Goal: Task Accomplishment & Management: Complete application form

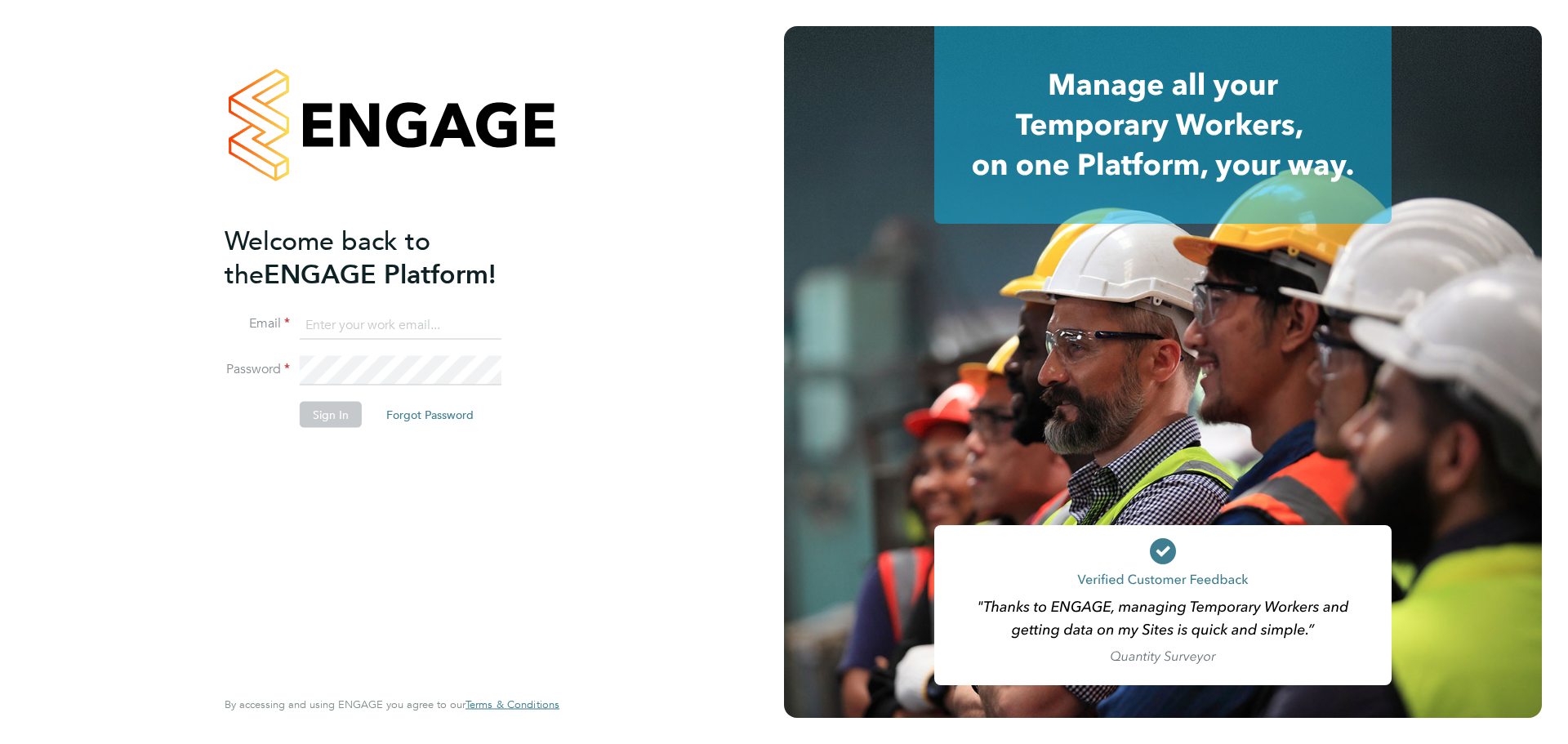
type input "taylor.davies@dovetailslate.co.uk"
click at [339, 421] on button "Sign In" at bounding box center [330, 414] width 62 height 26
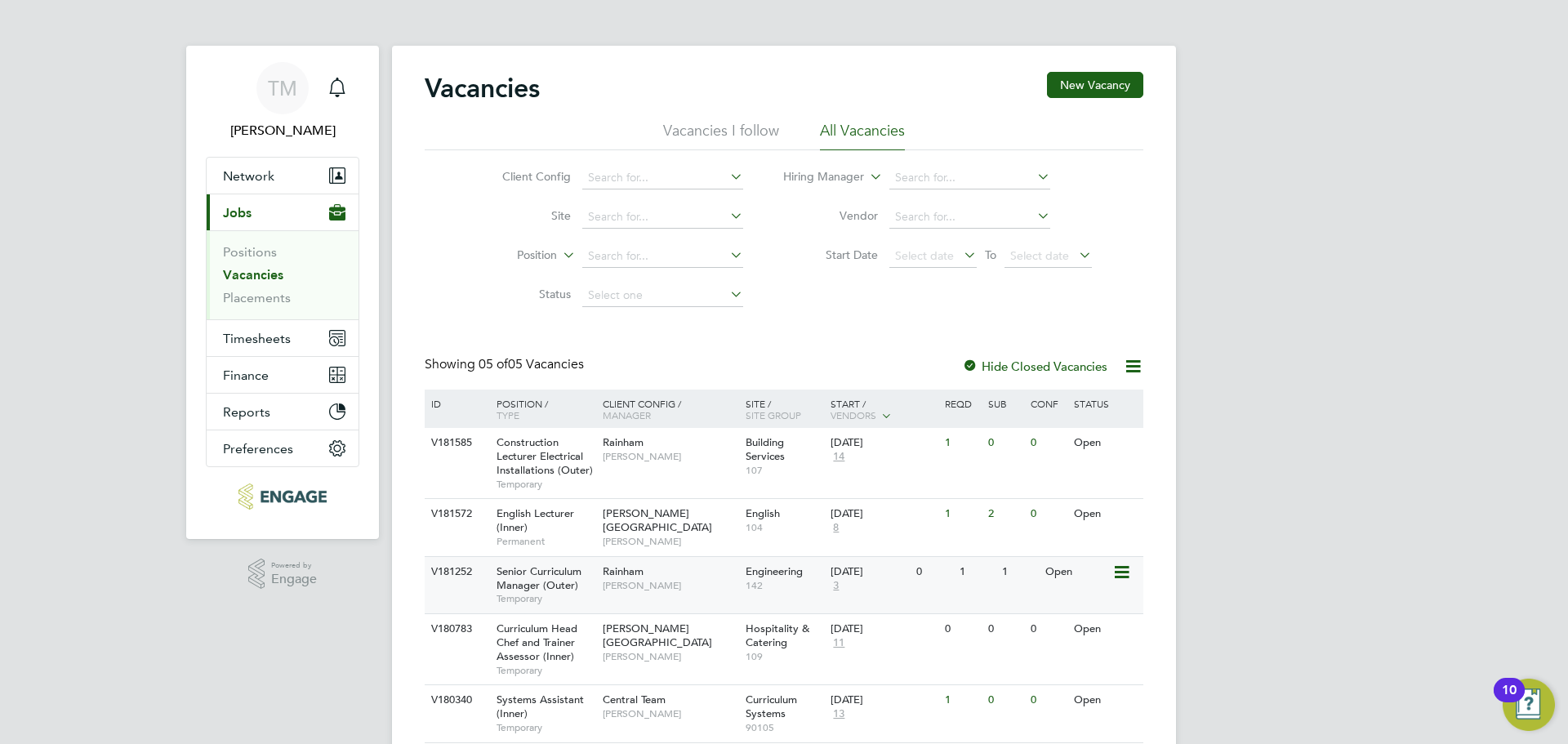
scroll to position [58, 0]
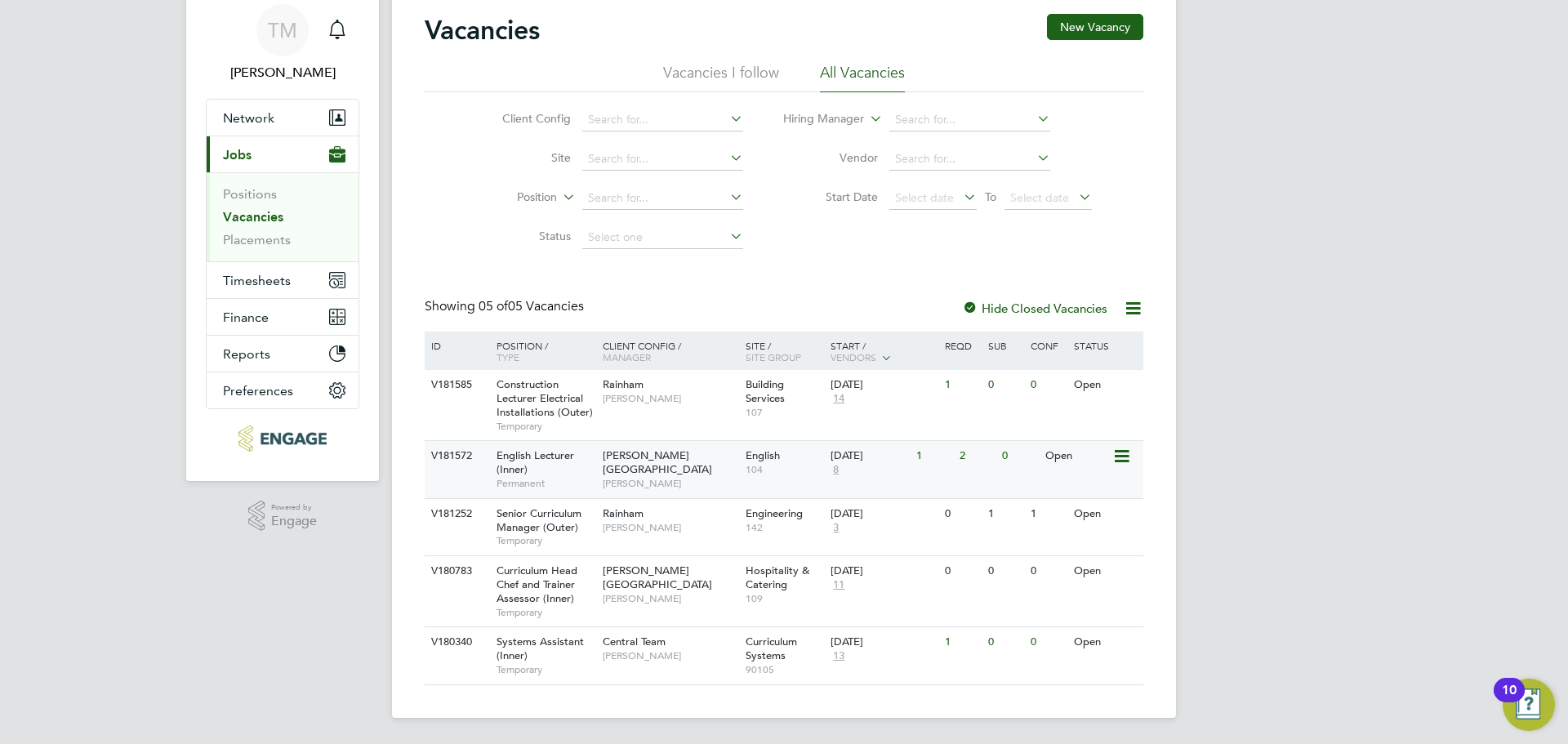
click at [541, 466] on div "English Lecturer (Inner) Permanent" at bounding box center [542, 468] width 115 height 56
click at [520, 459] on span "English Lecturer (Inner)" at bounding box center [535, 462] width 77 height 28
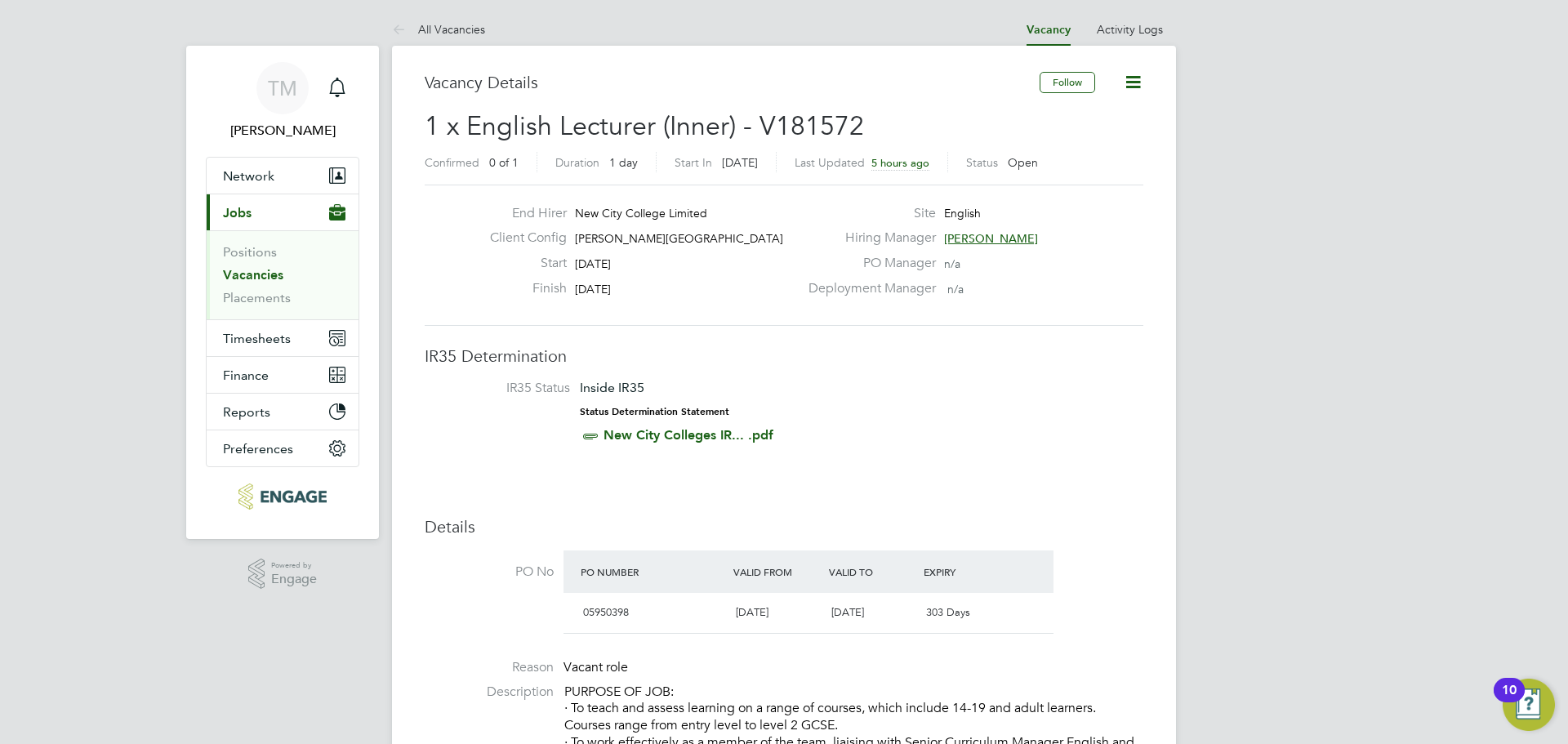
click at [989, 426] on li "IR35 Status Inside IR35 Status Determination Statement New City Colleges IR... …" at bounding box center [784, 415] width 686 height 71
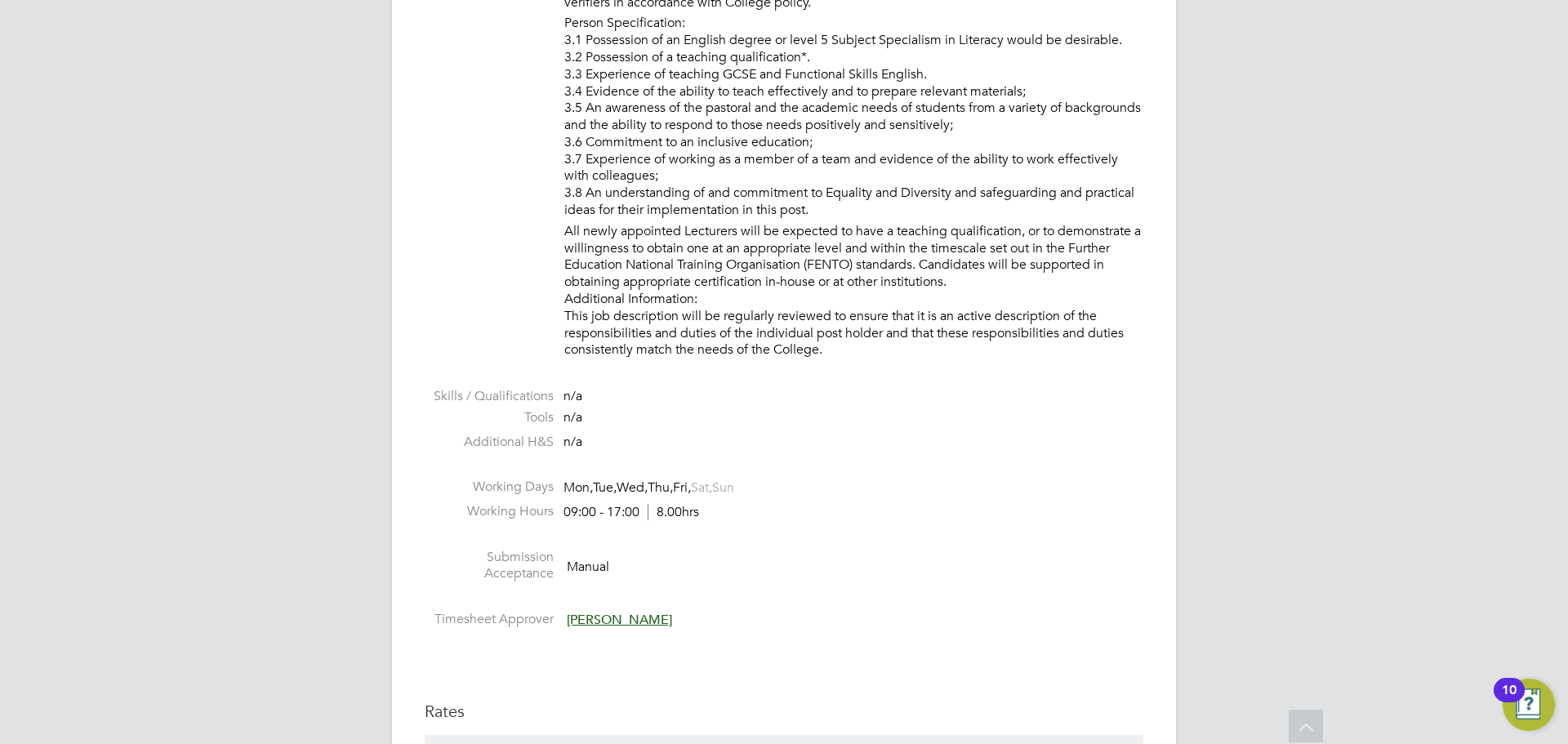
scroll to position [2122, 0]
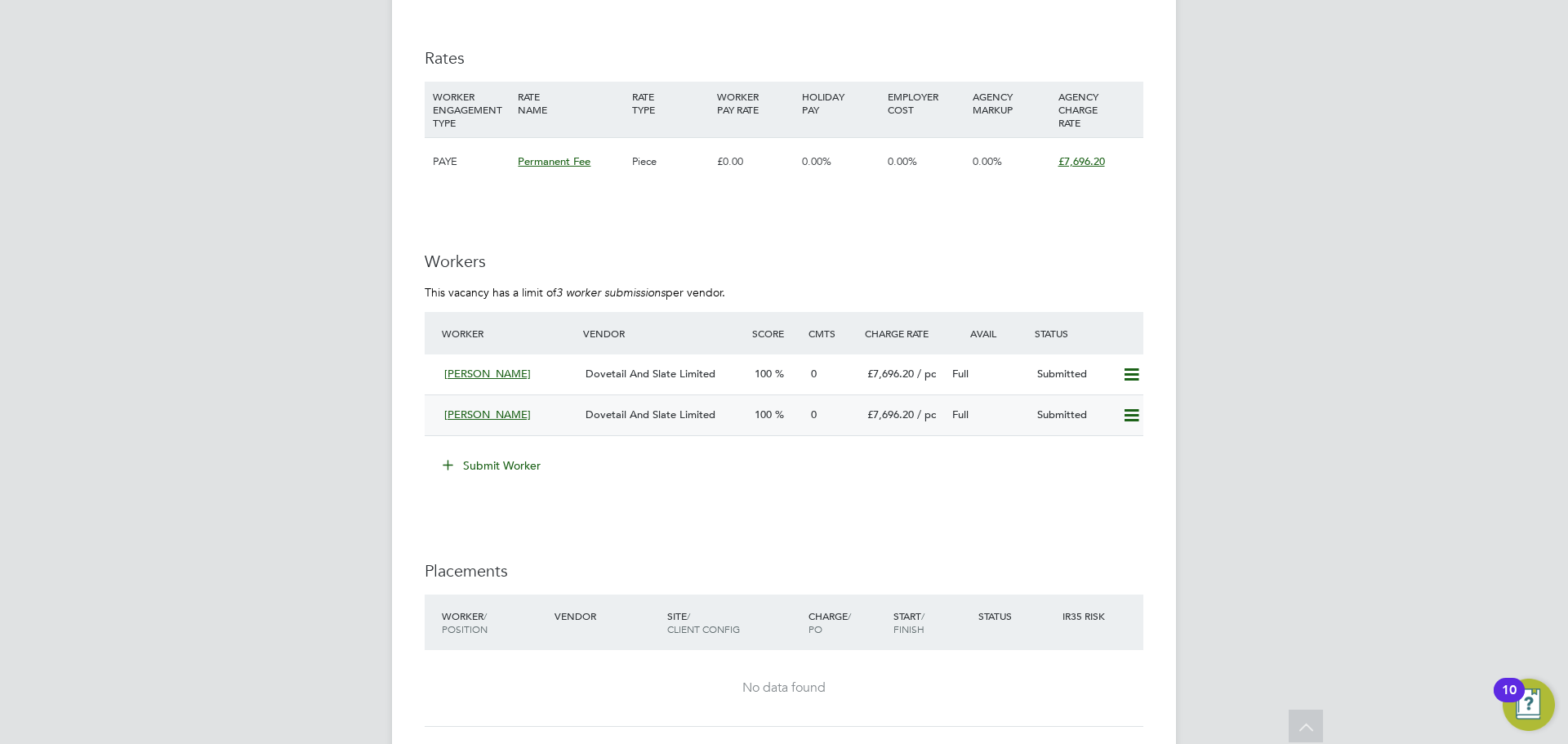
click at [482, 414] on span "[PERSON_NAME]" at bounding box center [487, 414] width 87 height 14
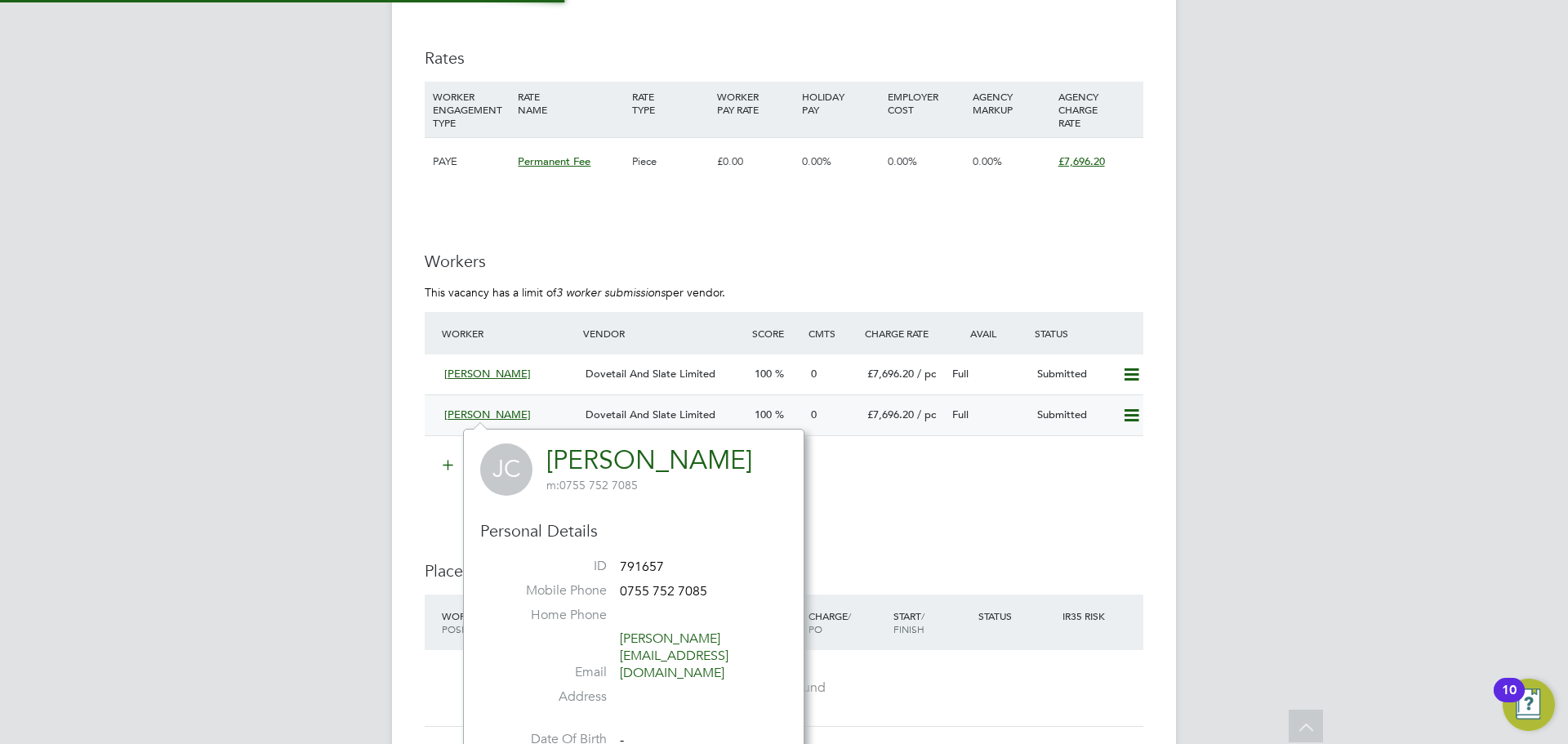
scroll to position [380, 341]
click at [660, 418] on span "Dovetail And Slate Limited" at bounding box center [650, 414] width 130 height 14
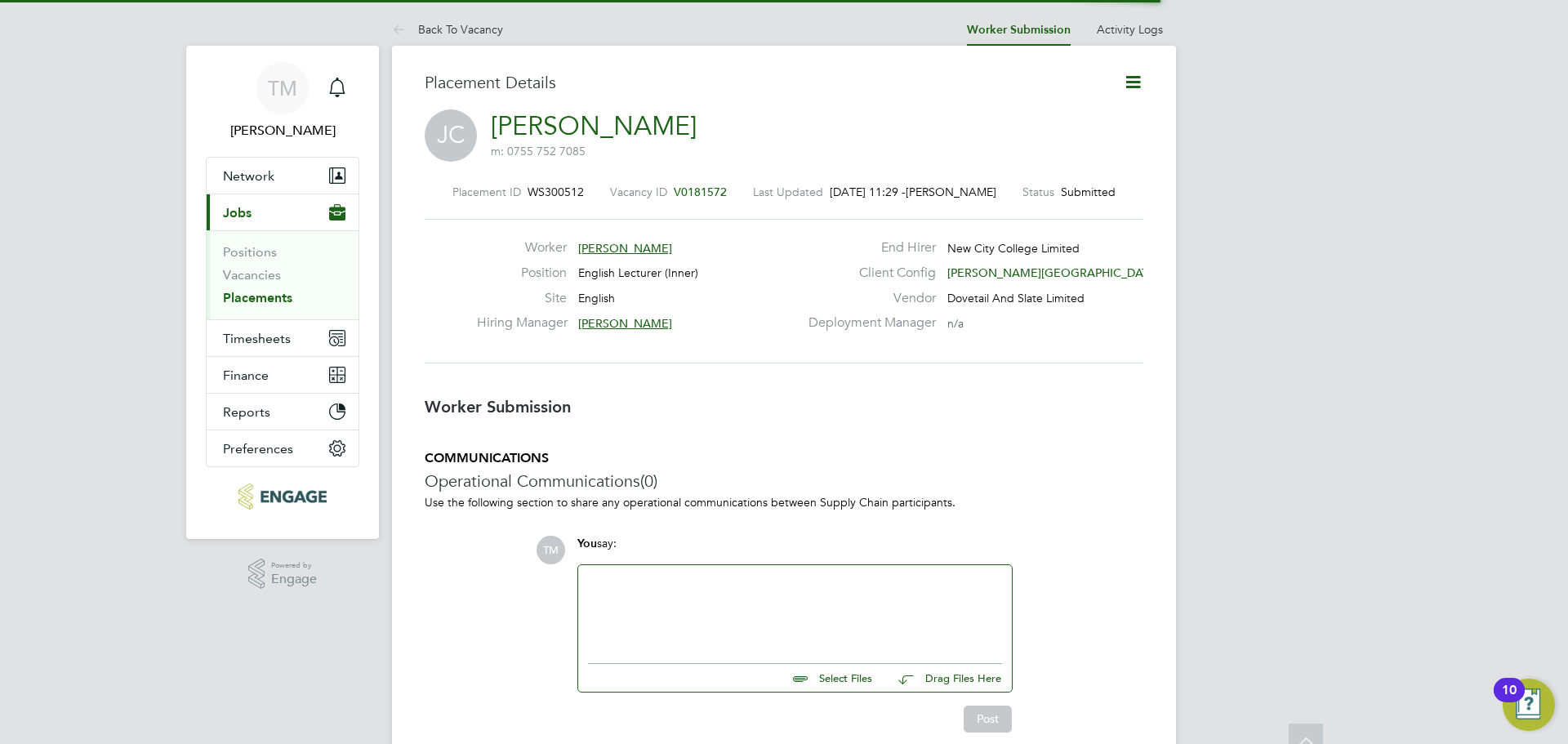
scroll to position [8, 8]
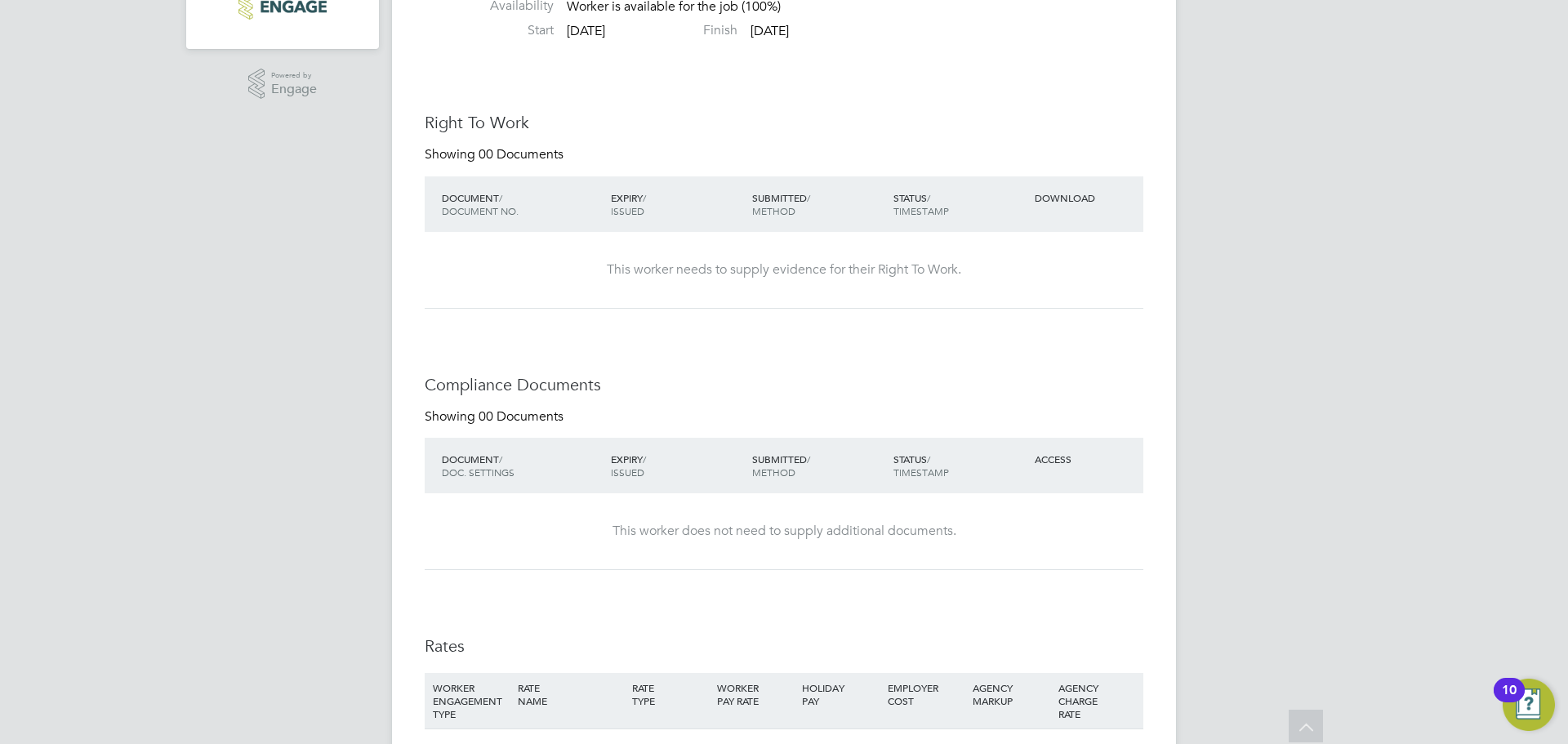
click at [741, 547] on div "This worker does not need to supply additional documents." at bounding box center [784, 531] width 686 height 76
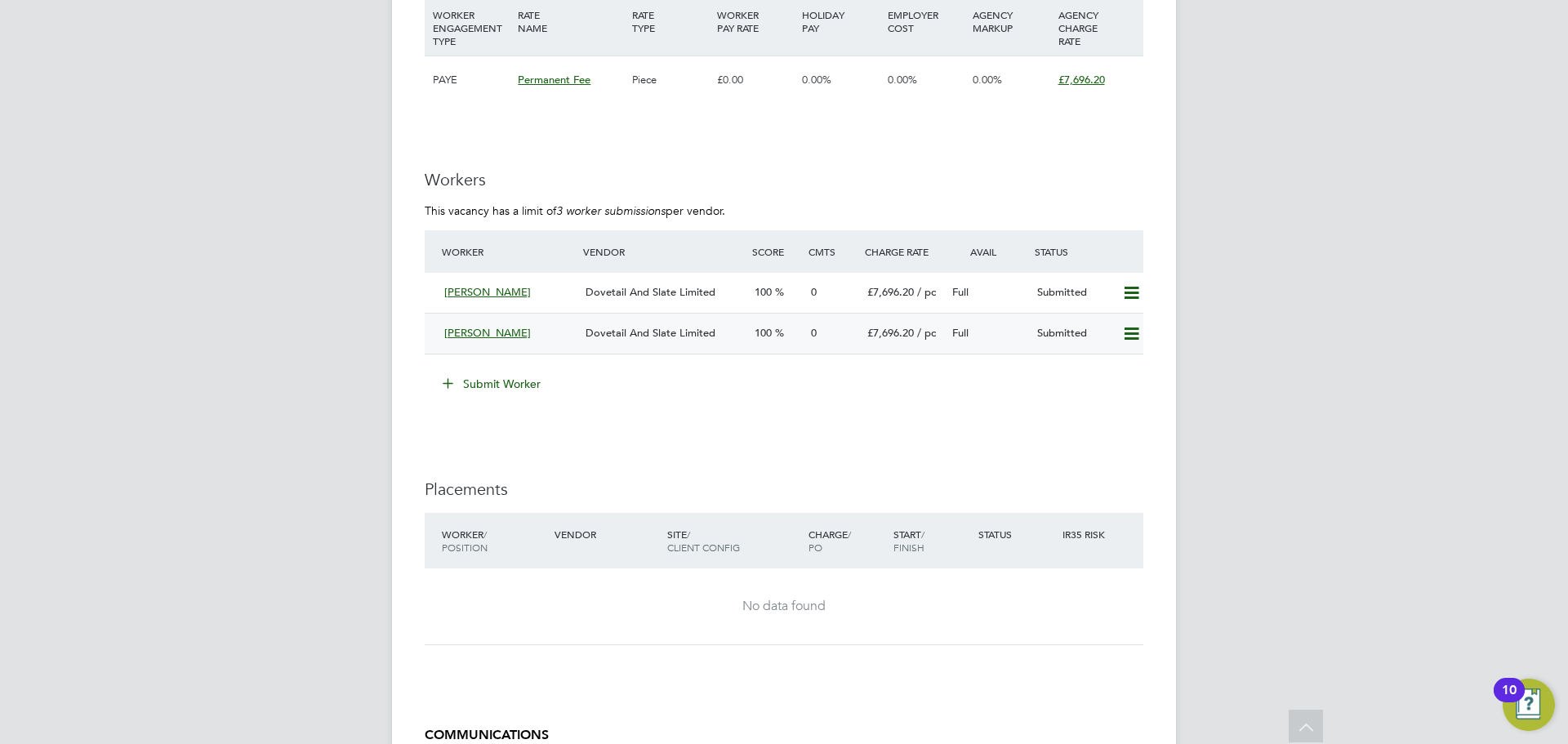
click at [653, 336] on span "Dovetail And Slate Limited" at bounding box center [650, 333] width 130 height 14
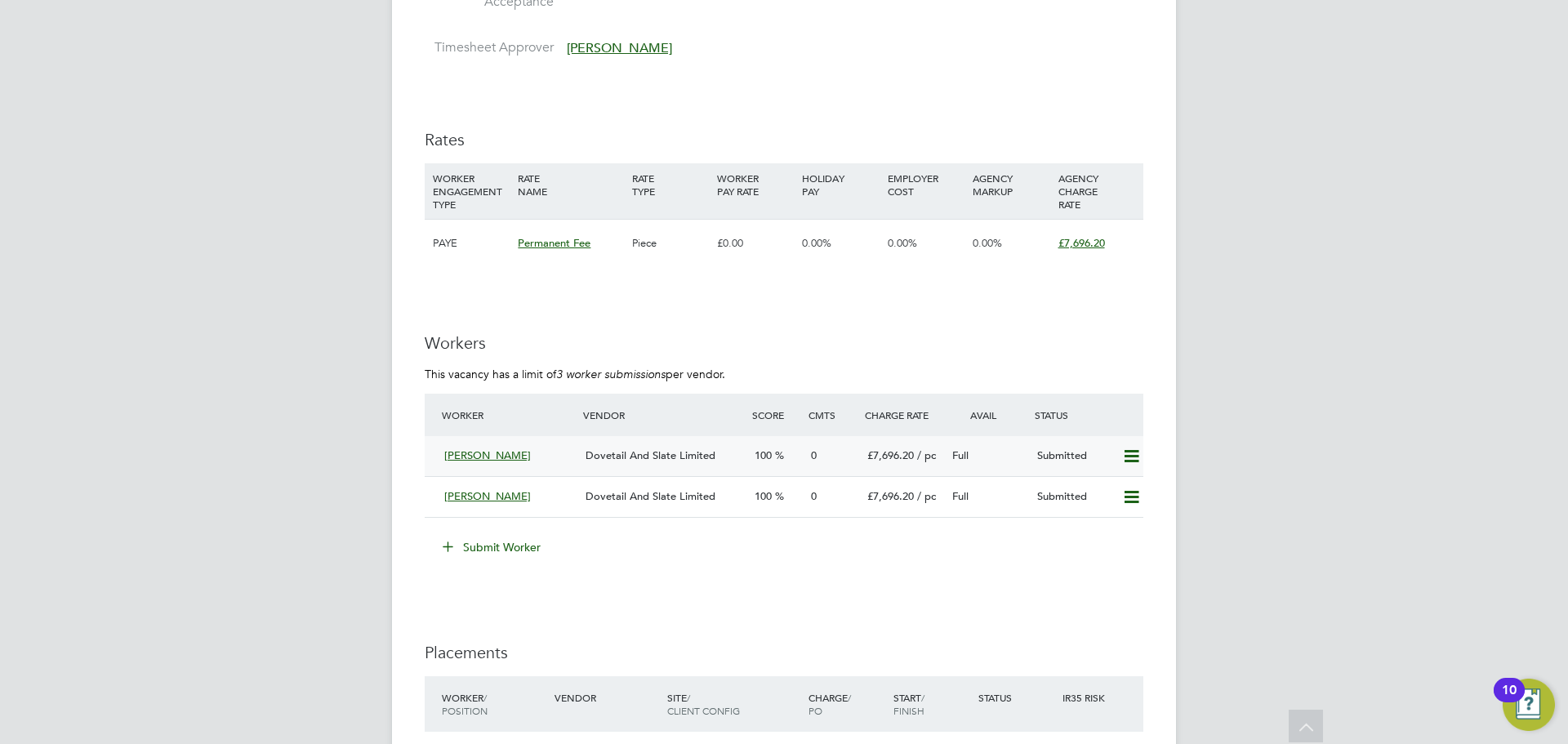
click at [489, 455] on span "[PERSON_NAME]" at bounding box center [487, 455] width 87 height 14
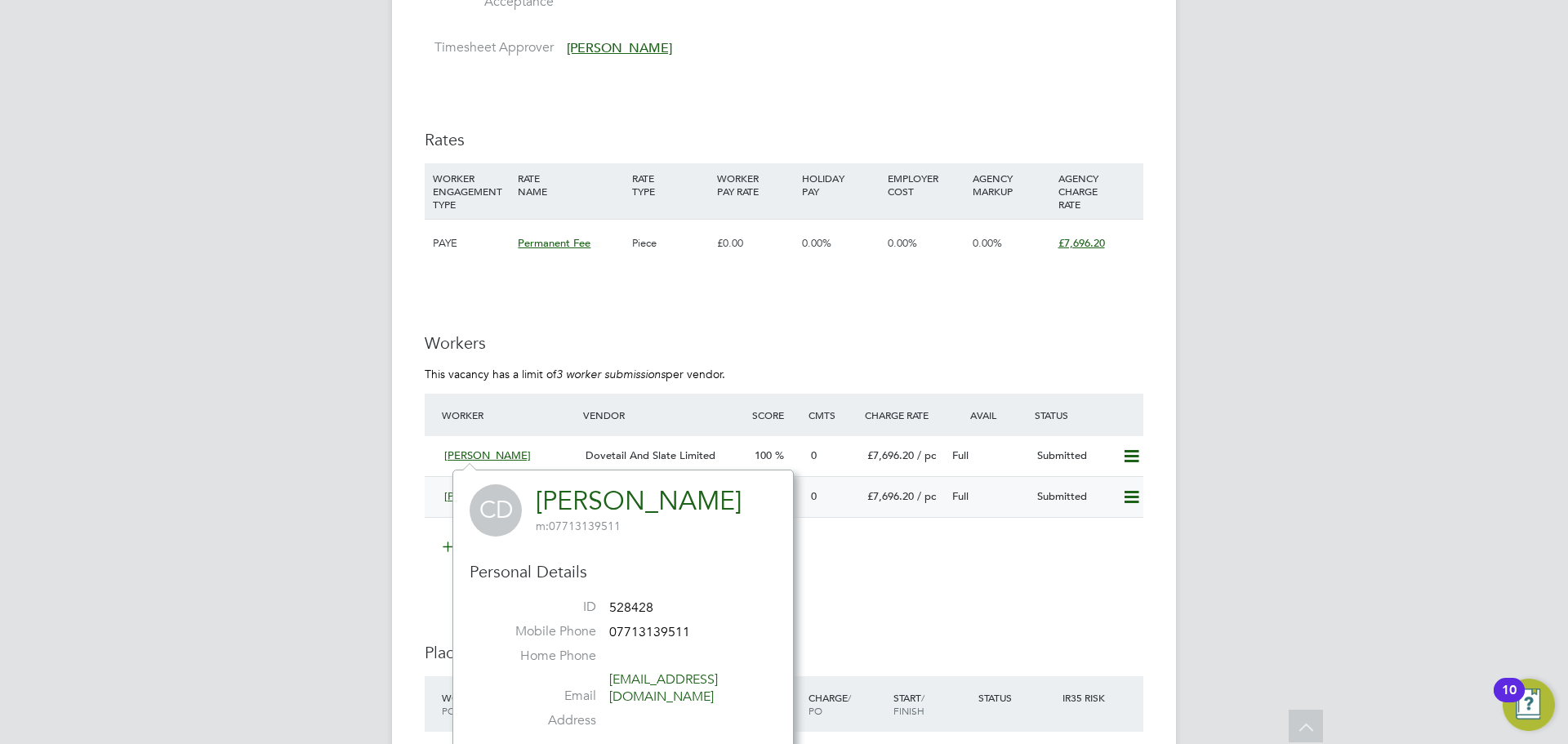
click at [1059, 500] on div "Submitted" at bounding box center [1074, 496] width 85 height 27
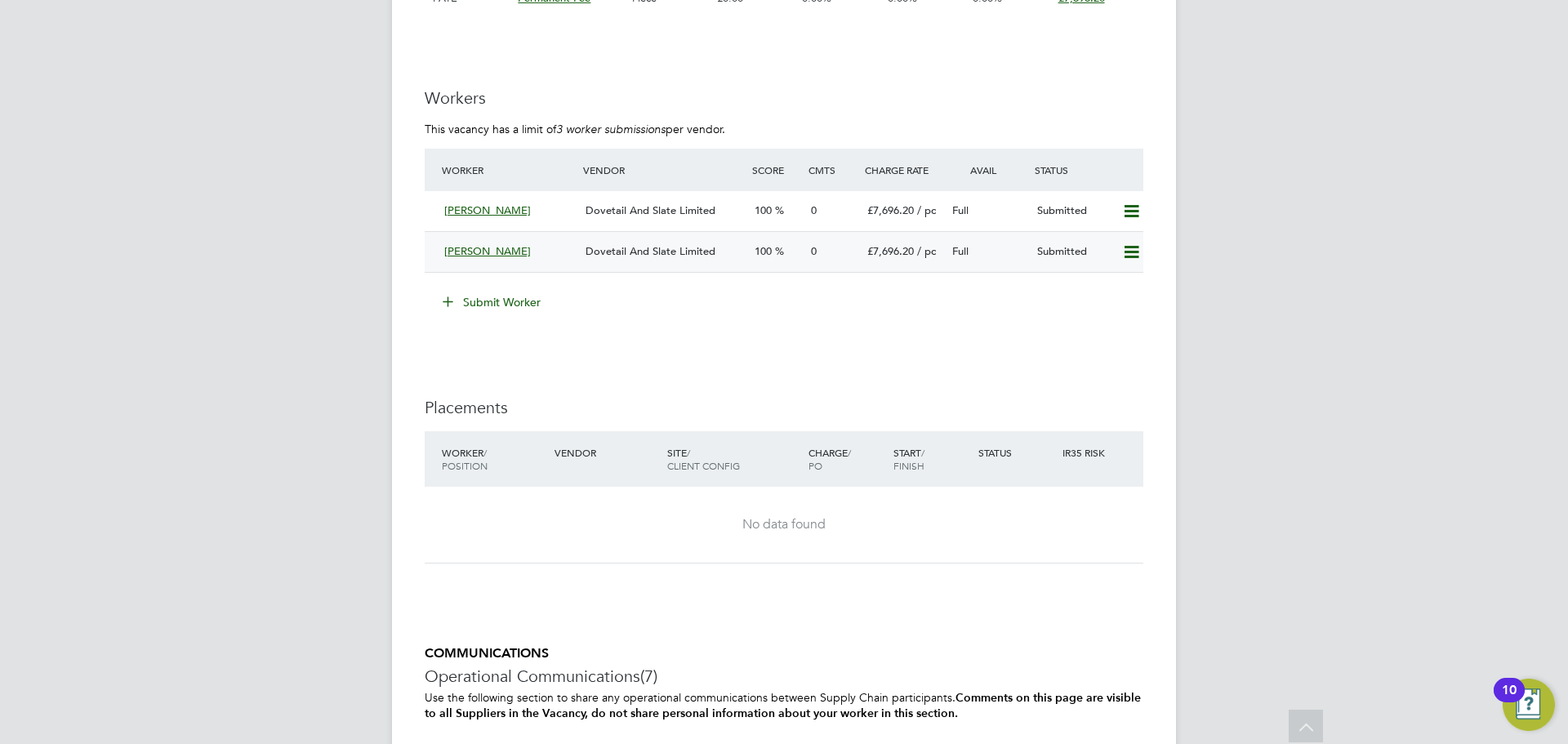
click at [1135, 257] on icon at bounding box center [1131, 252] width 21 height 13
click at [999, 315] on li "Submit Worker" at bounding box center [784, 309] width 719 height 42
click at [602, 248] on span "Dovetail And Slate Limited" at bounding box center [650, 251] width 130 height 14
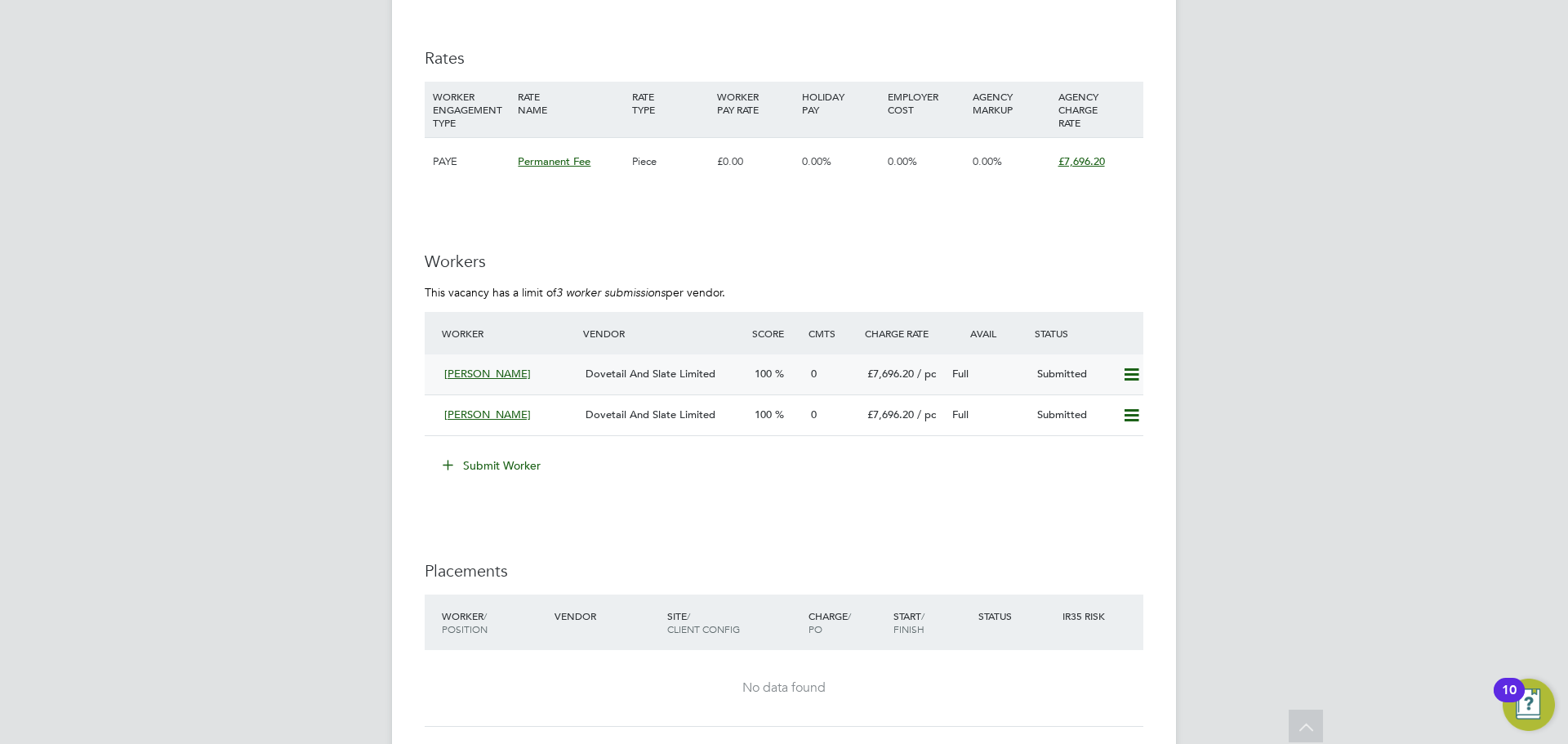
click at [602, 373] on span "Dovetail And Slate Limited" at bounding box center [650, 373] width 130 height 14
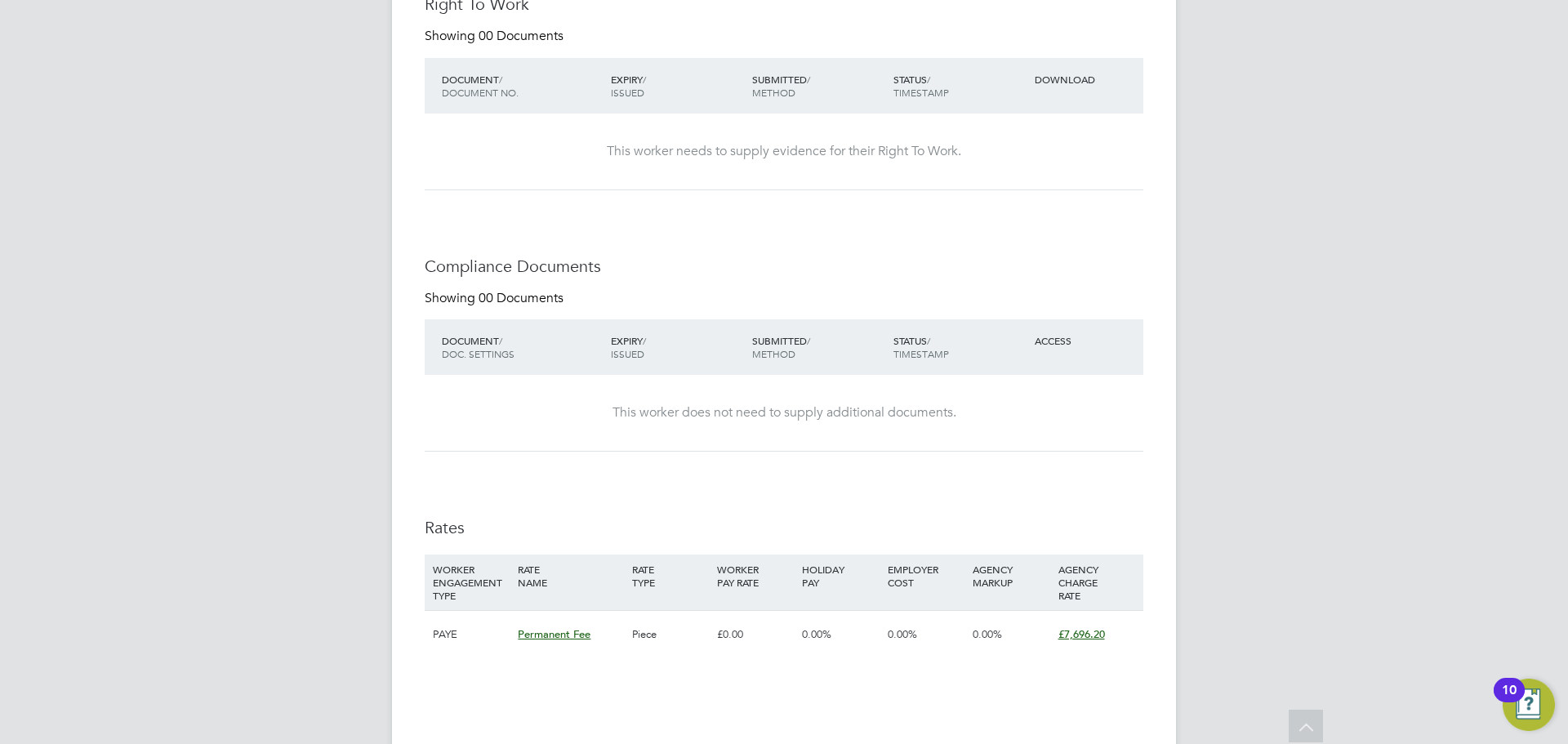
click at [704, 433] on div "This worker does not need to supply additional documents." at bounding box center [784, 412] width 686 height 76
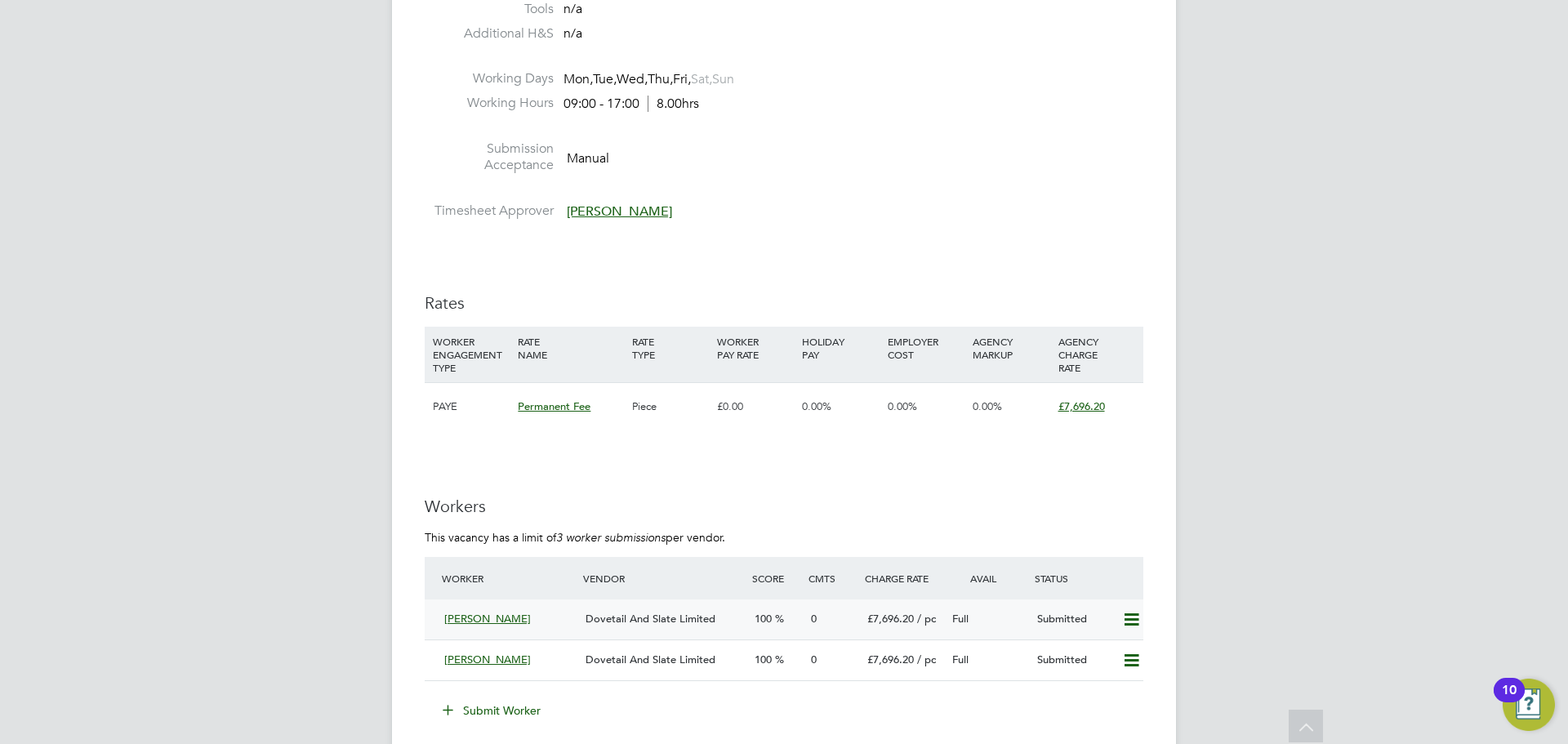
click at [461, 619] on span "[PERSON_NAME]" at bounding box center [487, 619] width 87 height 14
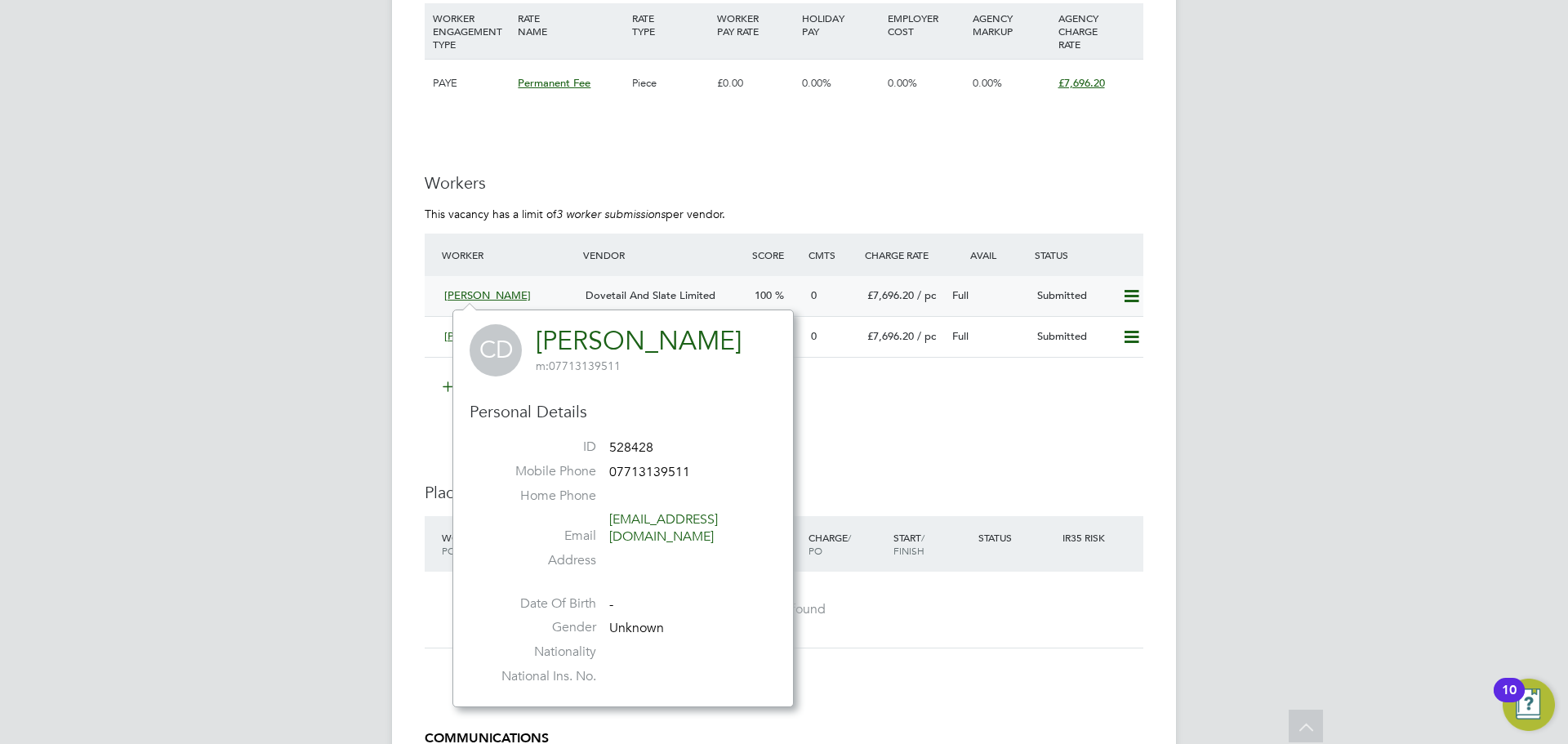
click at [854, 285] on div "0" at bounding box center [832, 295] width 56 height 27
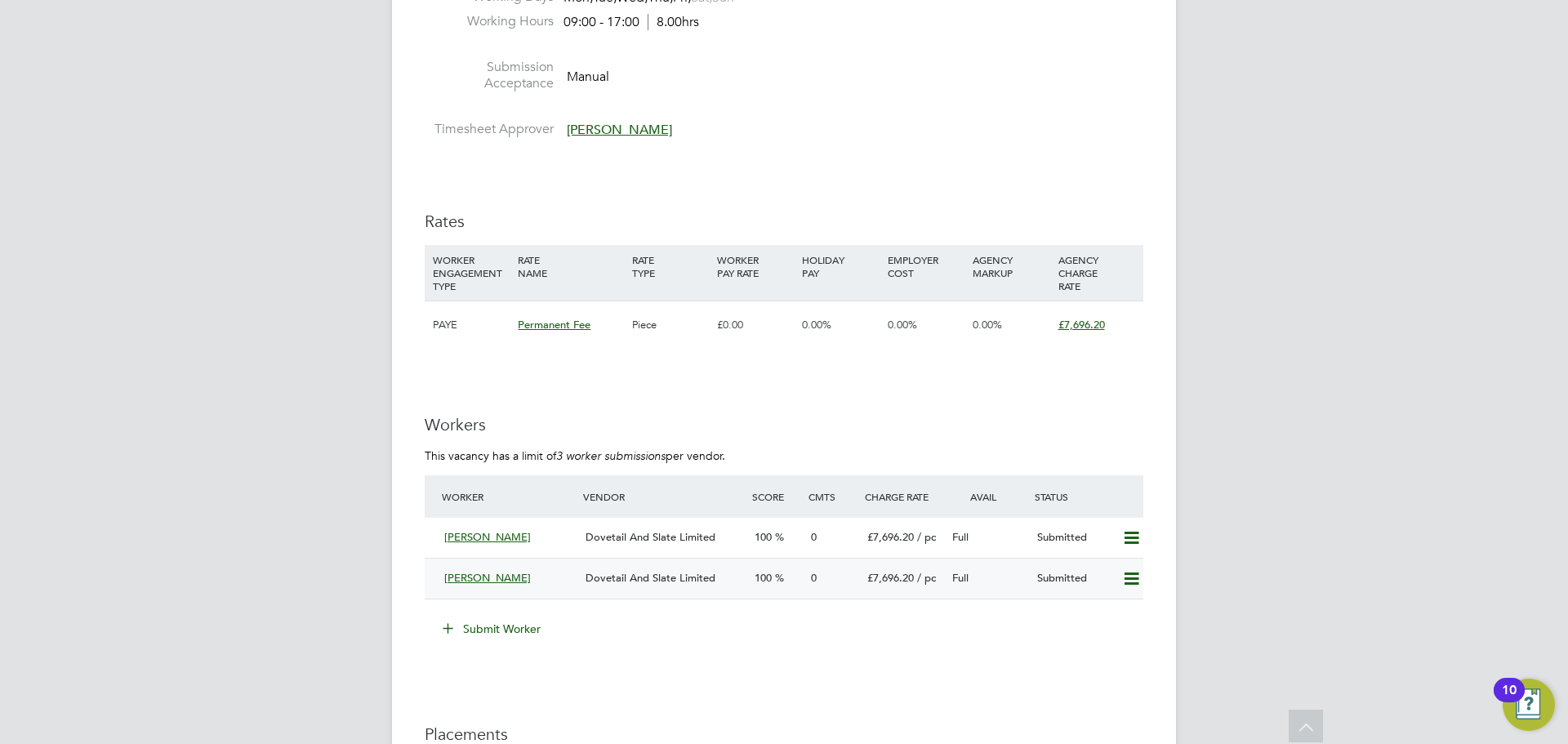
click at [670, 589] on div "Dovetail And Slate Limited" at bounding box center [663, 578] width 169 height 27
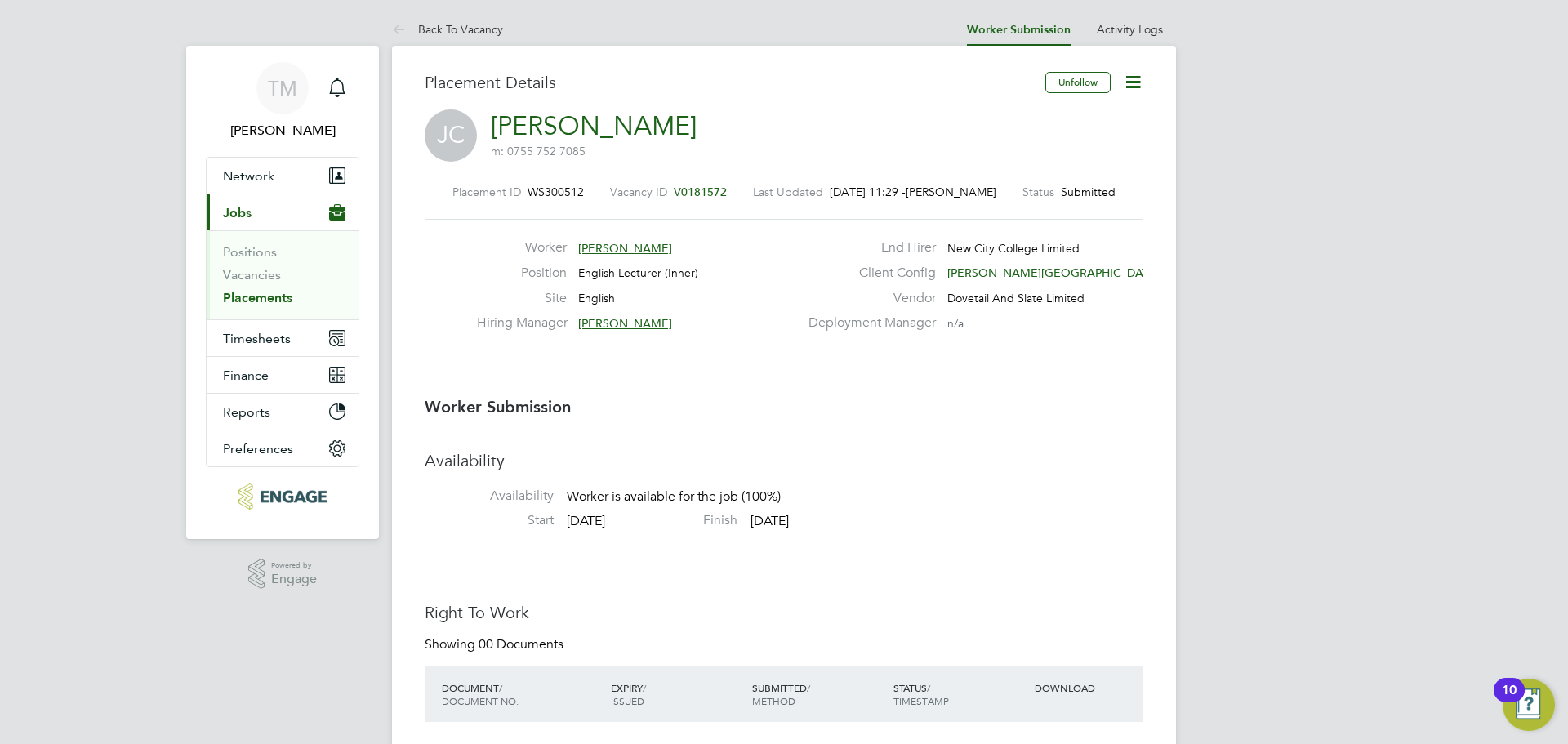
click at [1126, 89] on icon at bounding box center [1133, 82] width 21 height 21
click at [1084, 125] on li "Edit Worker Submission e" at bounding box center [1065, 121] width 151 height 23
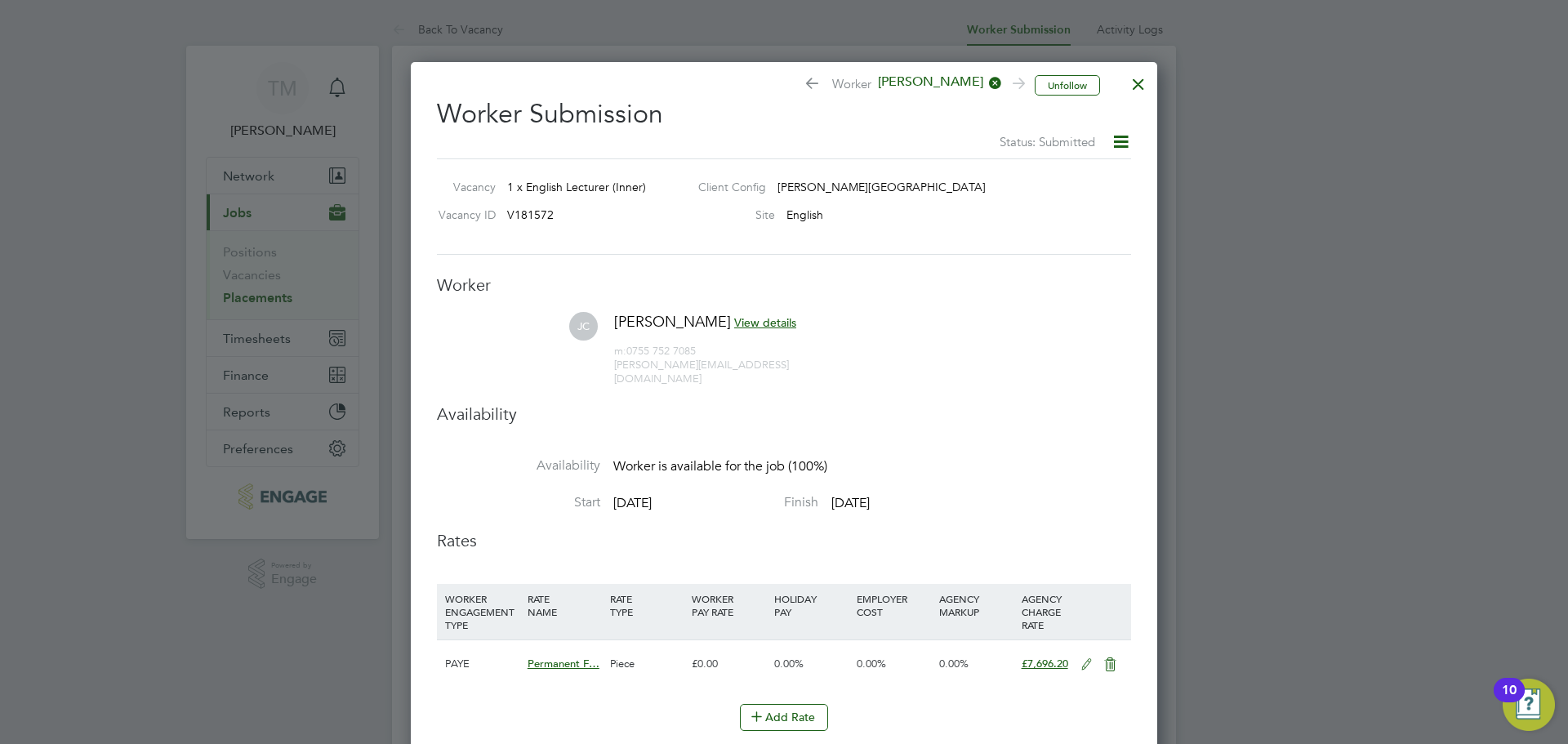
click at [1121, 138] on icon at bounding box center [1121, 141] width 21 height 21
click at [870, 495] on span "[DATE]" at bounding box center [850, 503] width 39 height 17
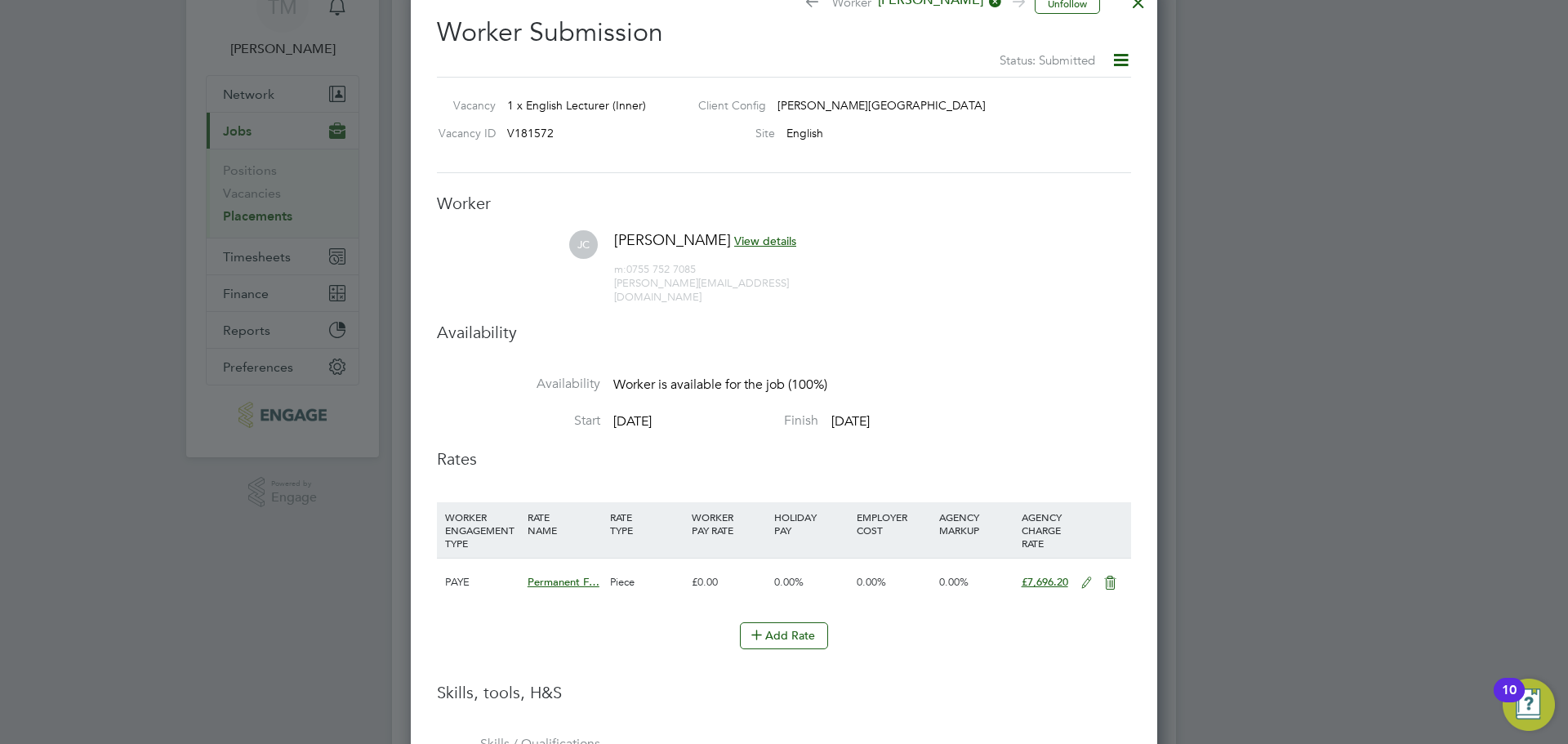
click at [773, 239] on span "View details" at bounding box center [765, 240] width 62 height 15
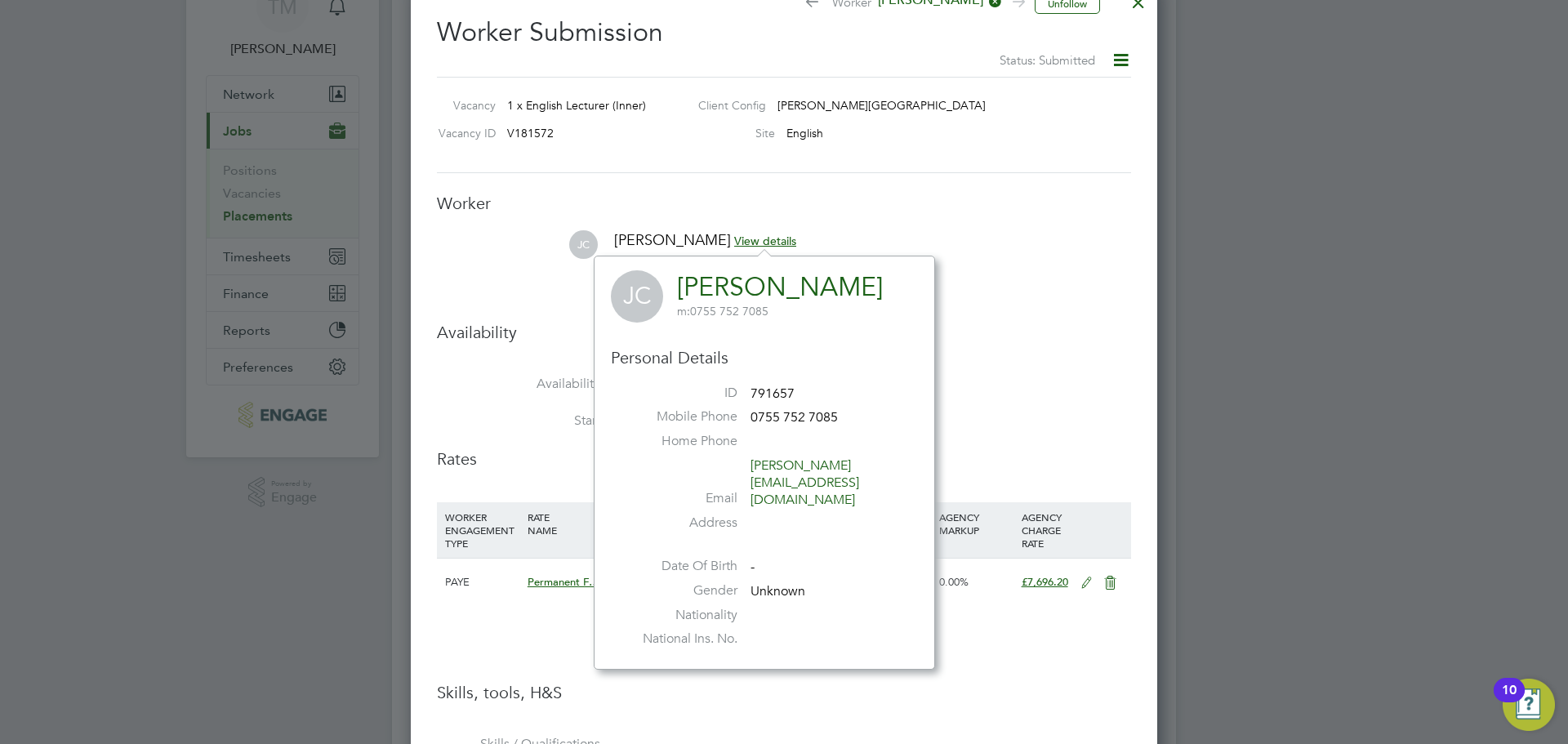
click at [1114, 326] on h3 "Availability" at bounding box center [784, 332] width 694 height 21
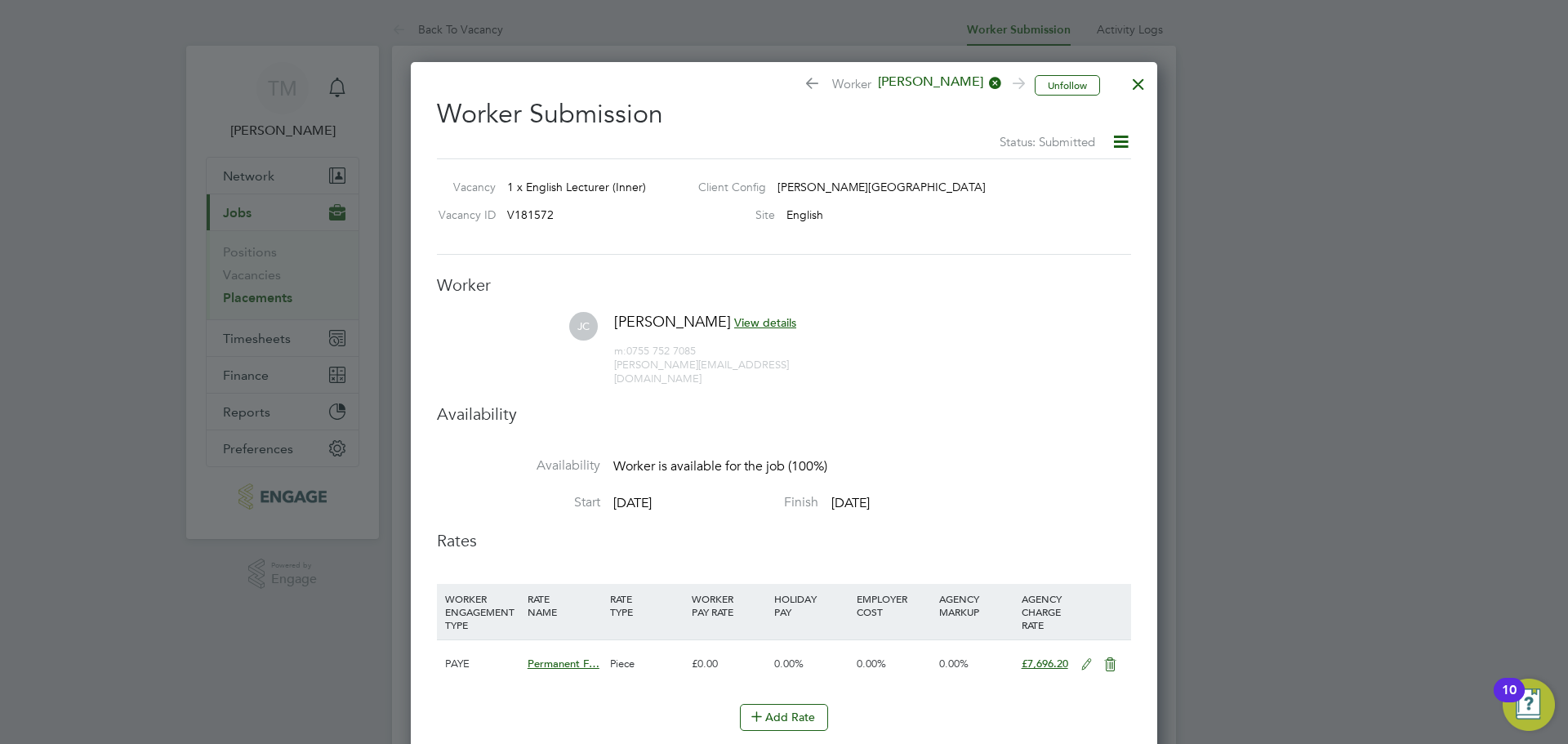
click at [1141, 73] on div at bounding box center [1139, 80] width 30 height 30
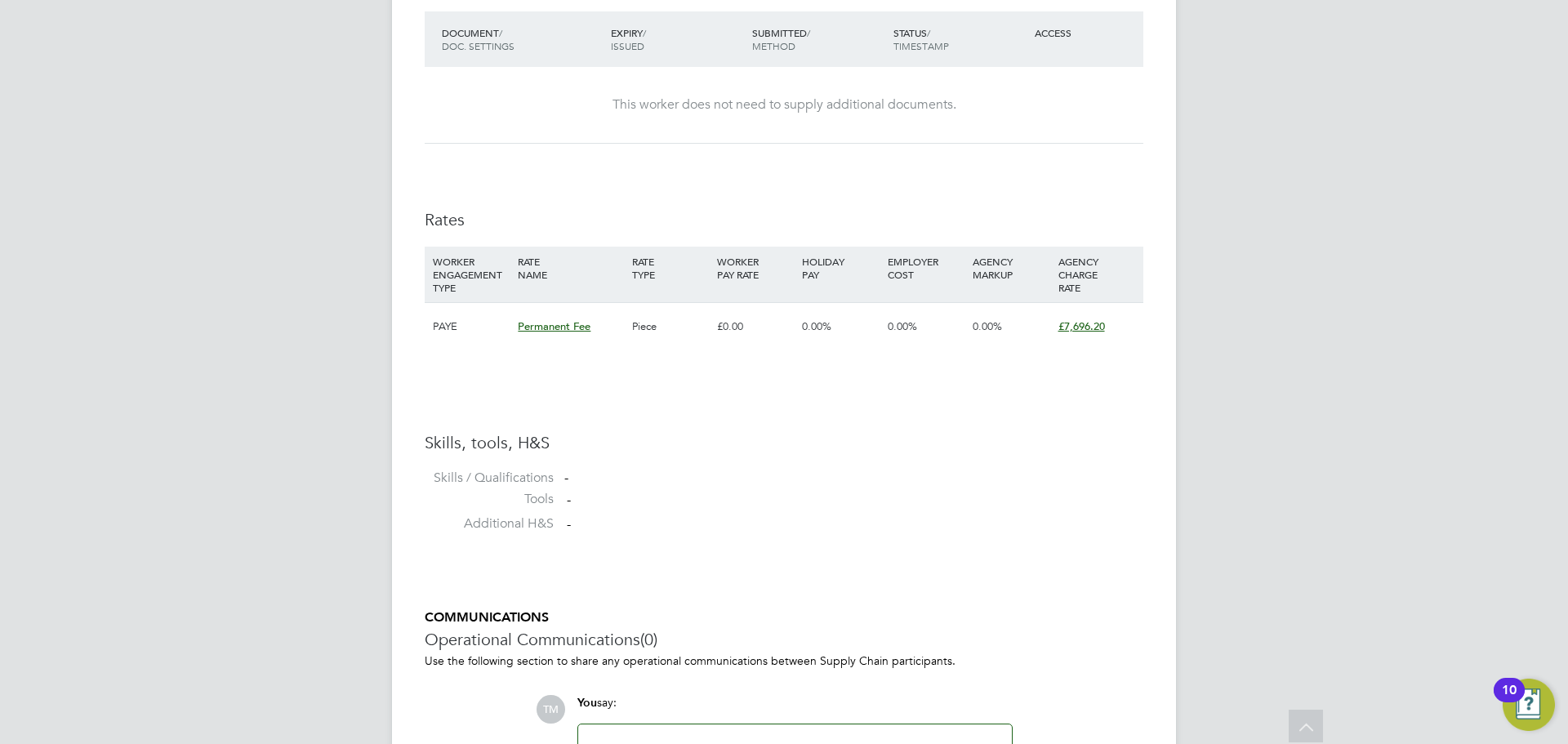
scroll to position [1148, 0]
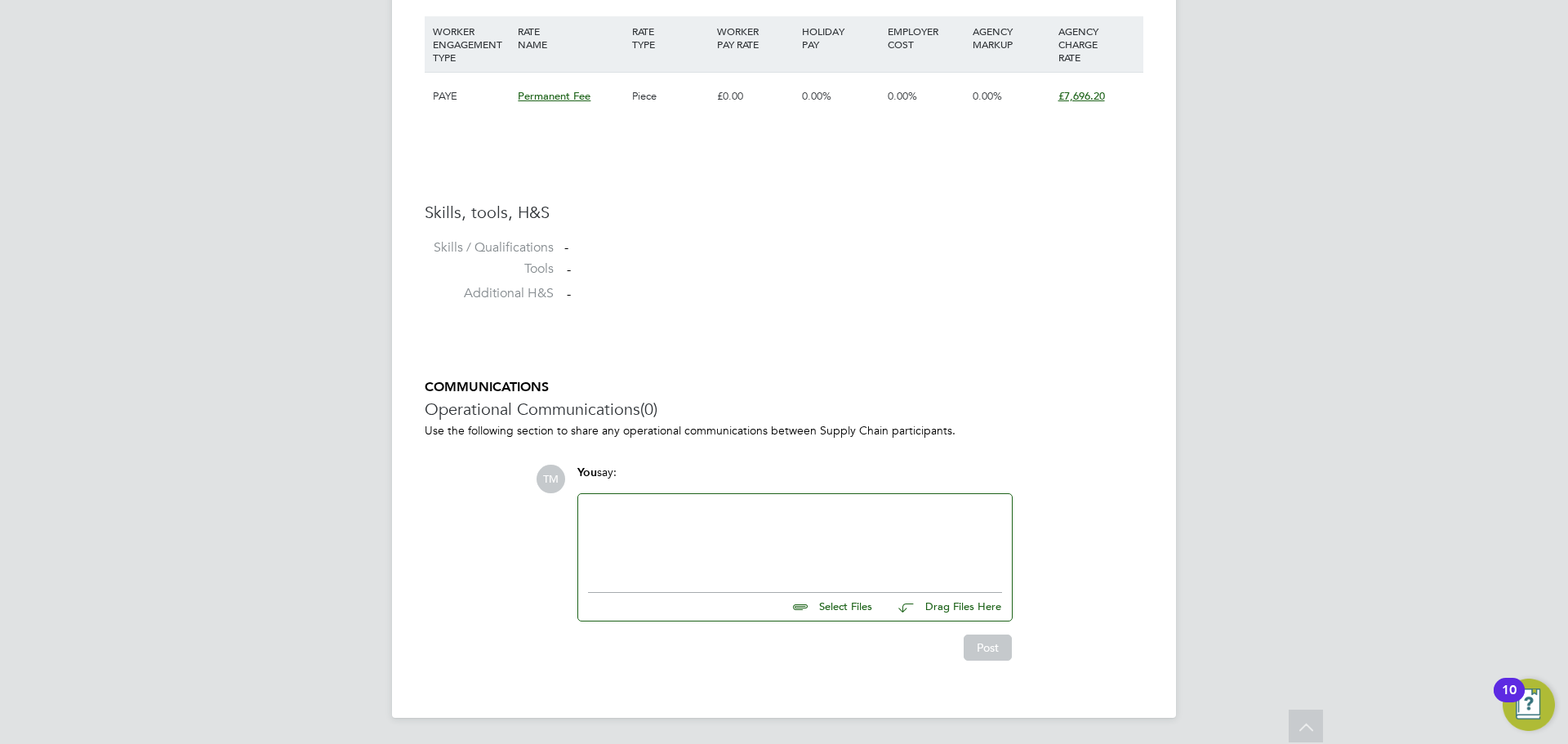
click at [832, 611] on input "file" at bounding box center [880, 604] width 245 height 23
type input "C:\fakepath\[PERSON_NAME] CV.docx"
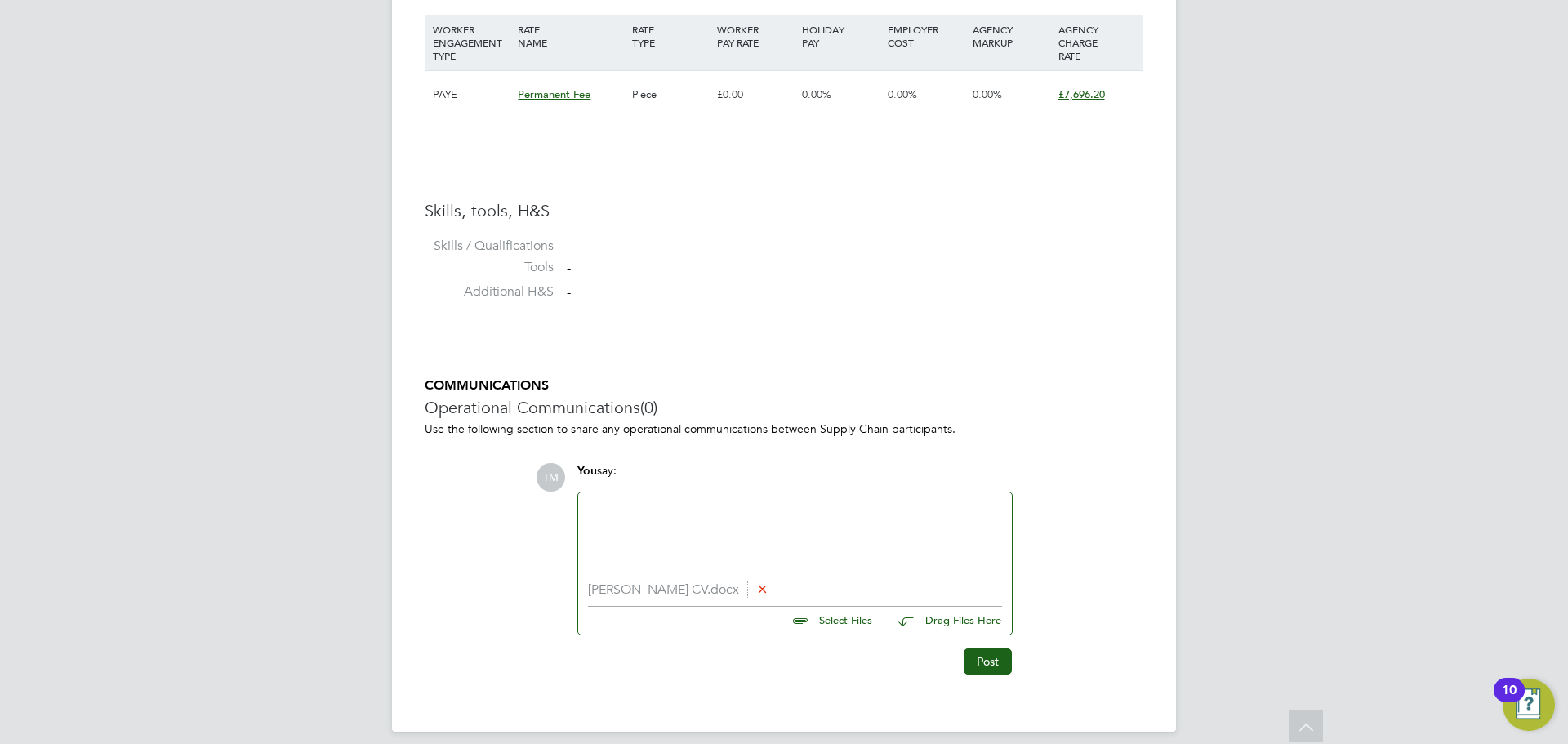
click at [674, 514] on div at bounding box center [795, 537] width 414 height 70
click at [983, 662] on button "Post" at bounding box center [988, 661] width 48 height 26
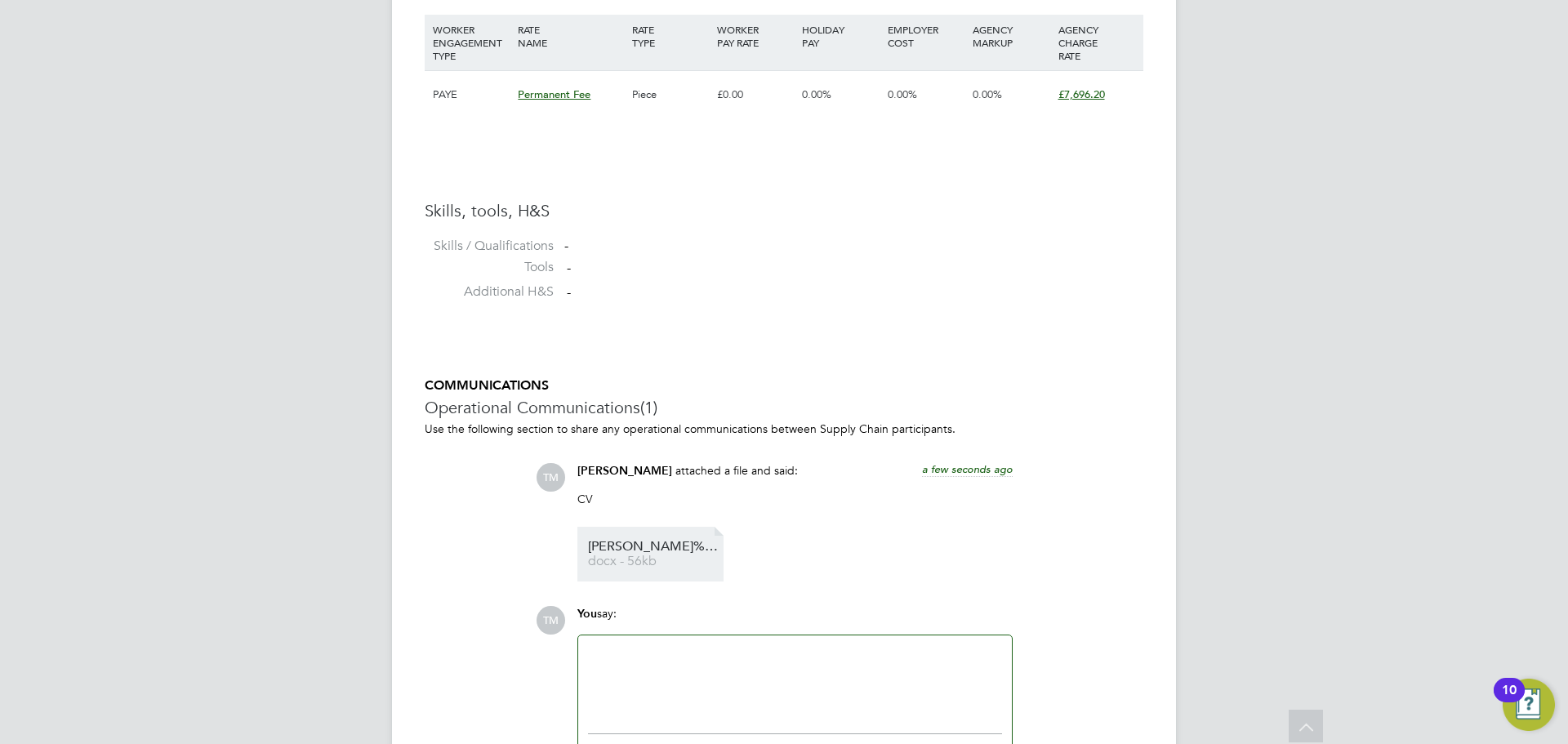
click at [648, 552] on span "[PERSON_NAME]%20Collins%20CV" at bounding box center [653, 546] width 131 height 12
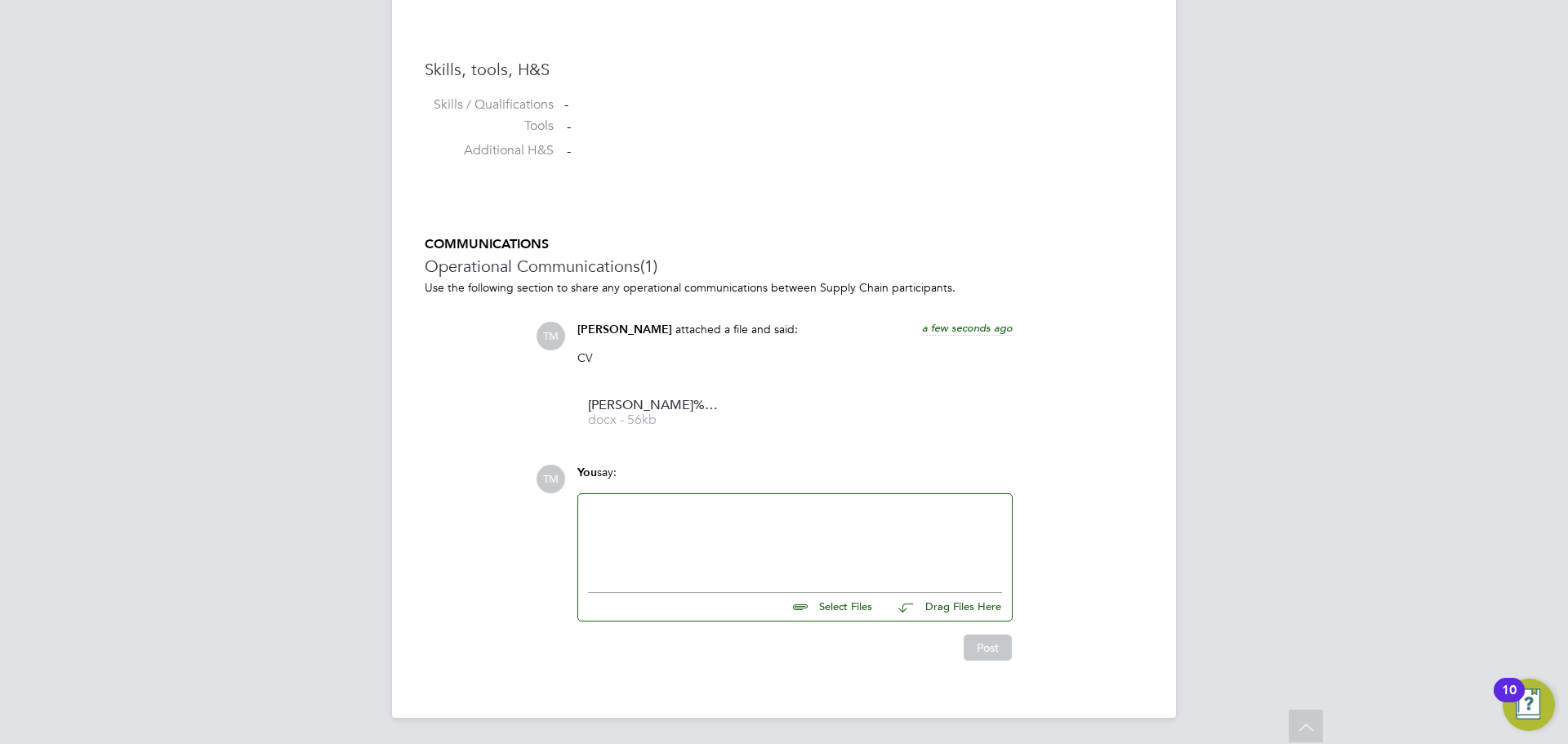
click at [682, 537] on div at bounding box center [795, 538] width 414 height 70
click at [630, 524] on div at bounding box center [795, 538] width 414 height 70
click at [651, 534] on div at bounding box center [795, 538] width 414 height 70
click at [920, 520] on div "Would be looking for top band, is flexible for interview dates," at bounding box center [795, 538] width 414 height 70
click at [990, 652] on button "Post" at bounding box center [988, 647] width 48 height 26
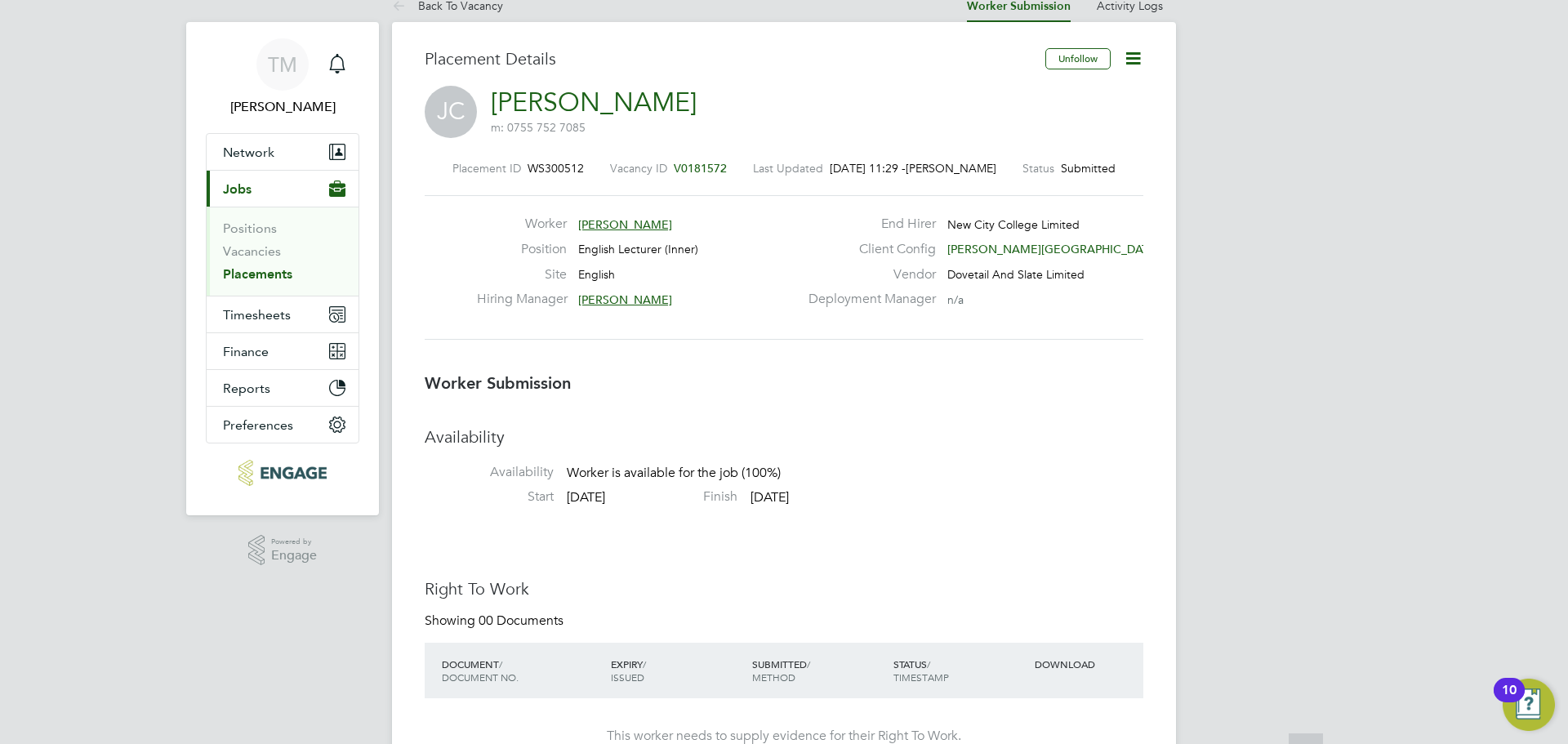
scroll to position [0, 0]
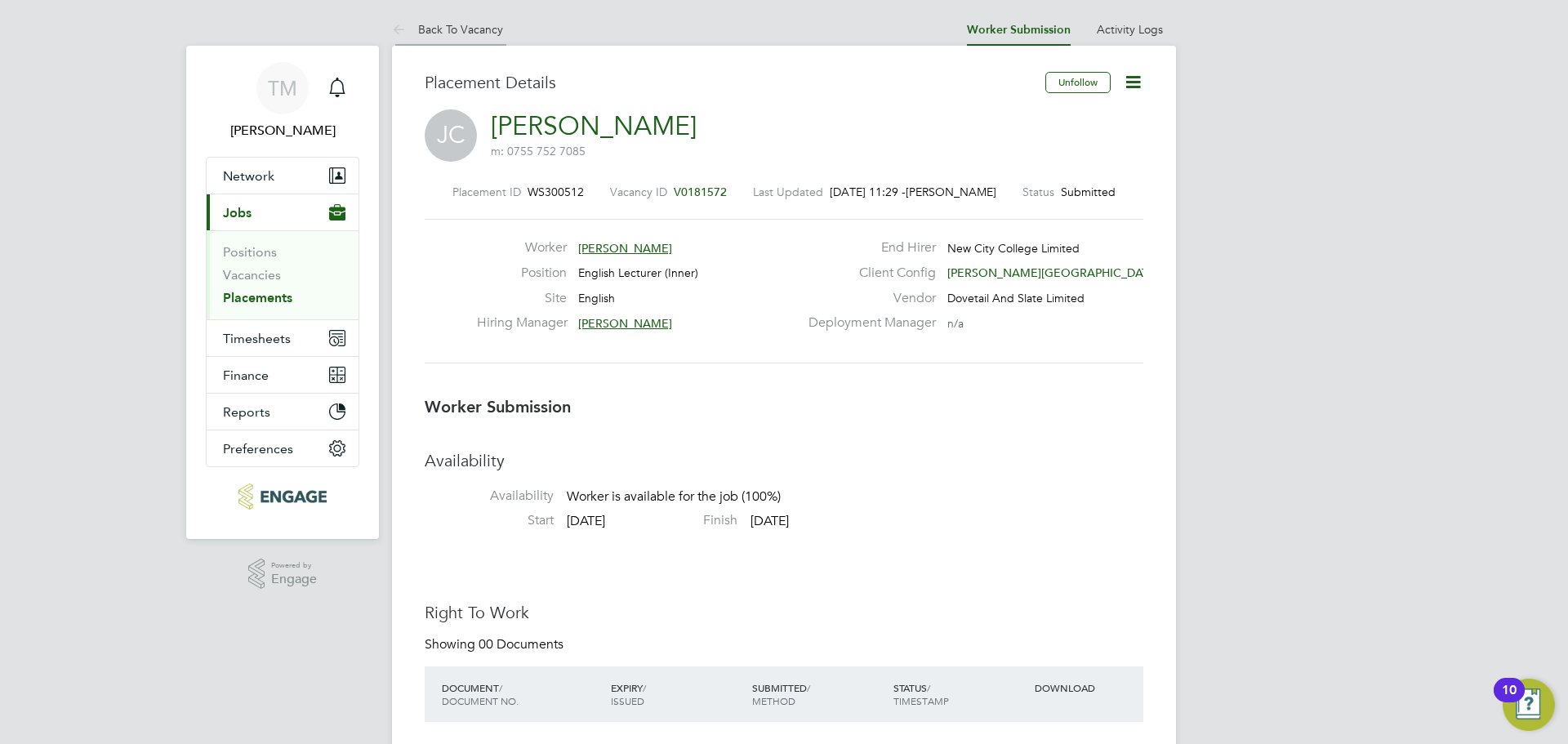
click at [443, 26] on link "Back To Vacancy" at bounding box center [448, 29] width 111 height 15
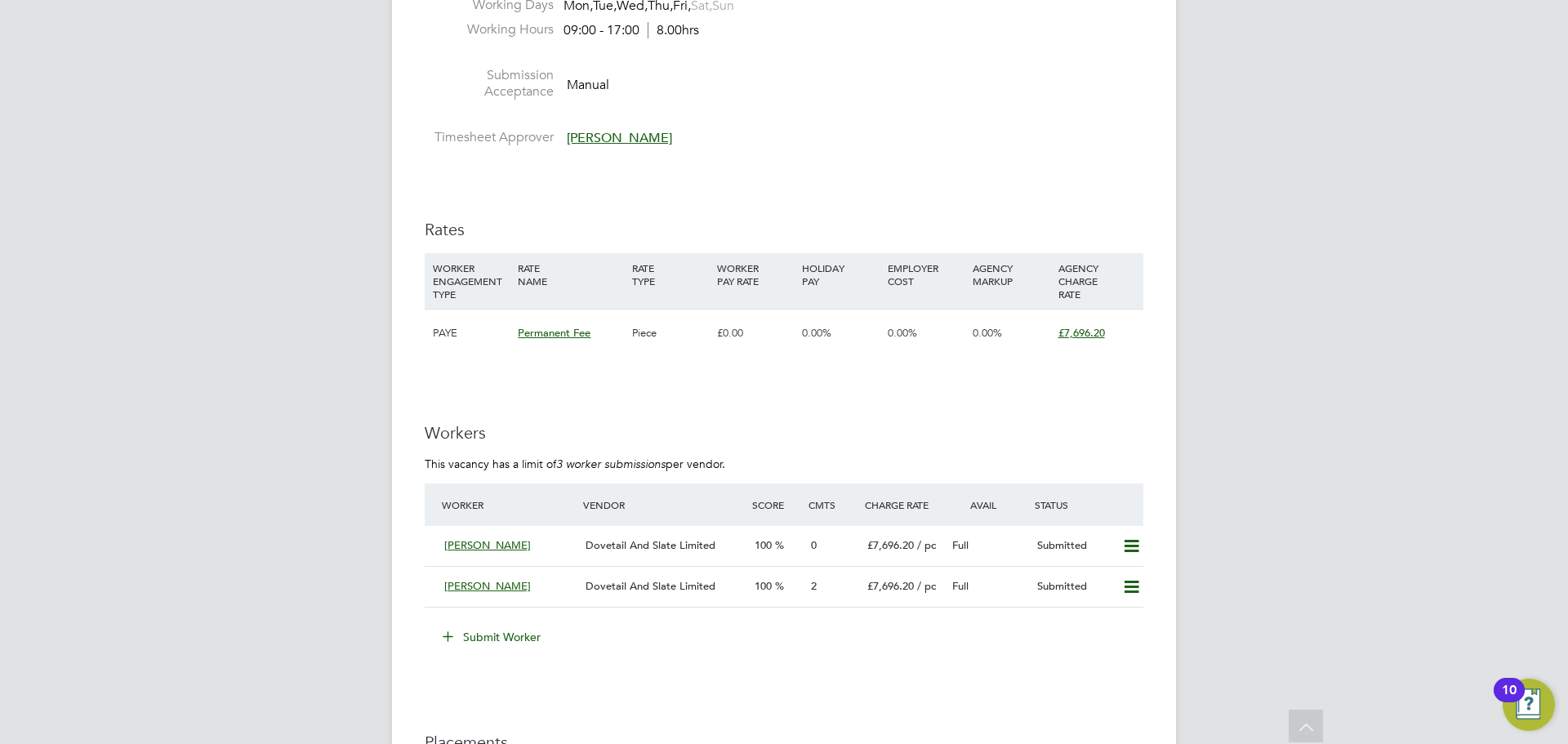
scroll to position [1959, 0]
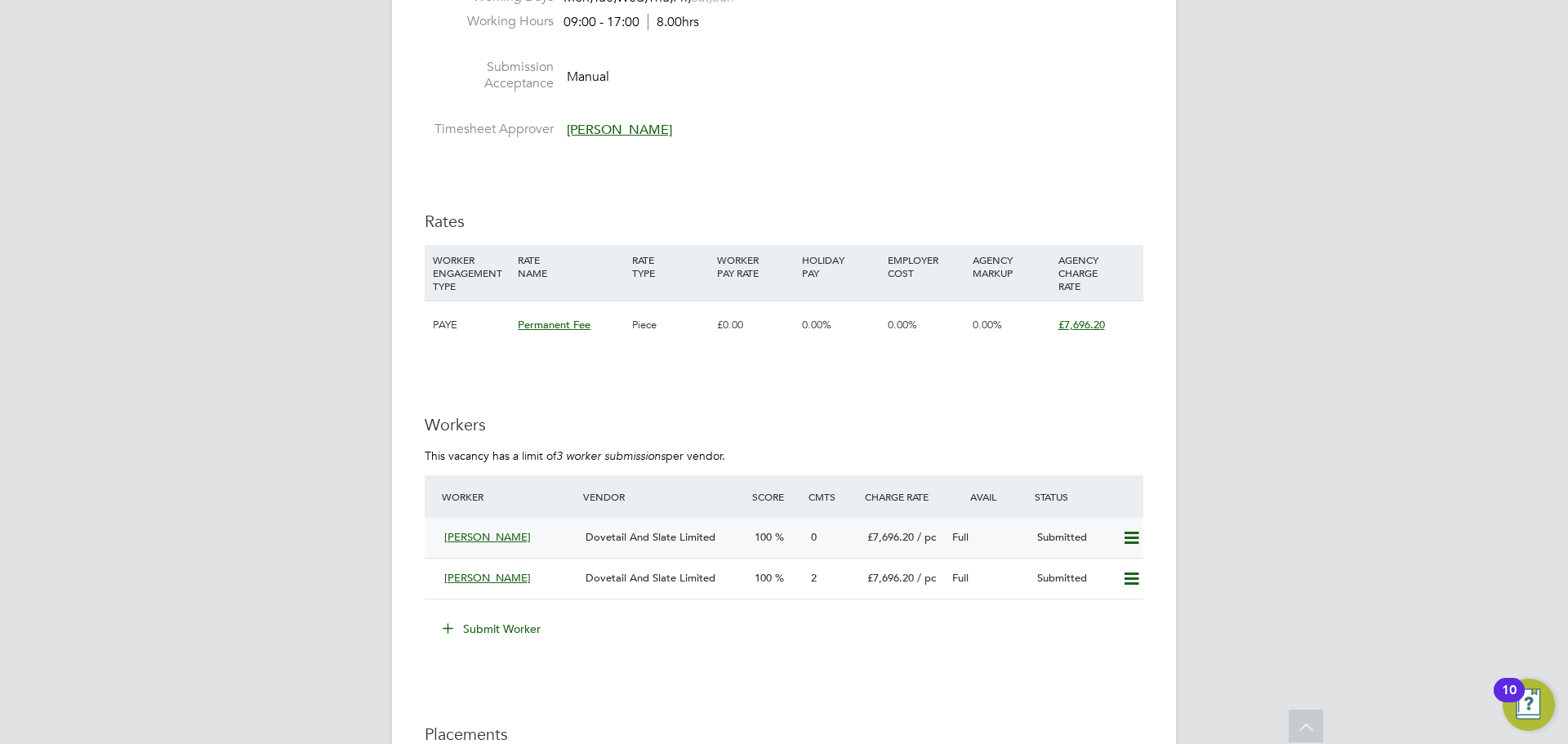
click at [478, 537] on span "[PERSON_NAME]" at bounding box center [487, 537] width 87 height 14
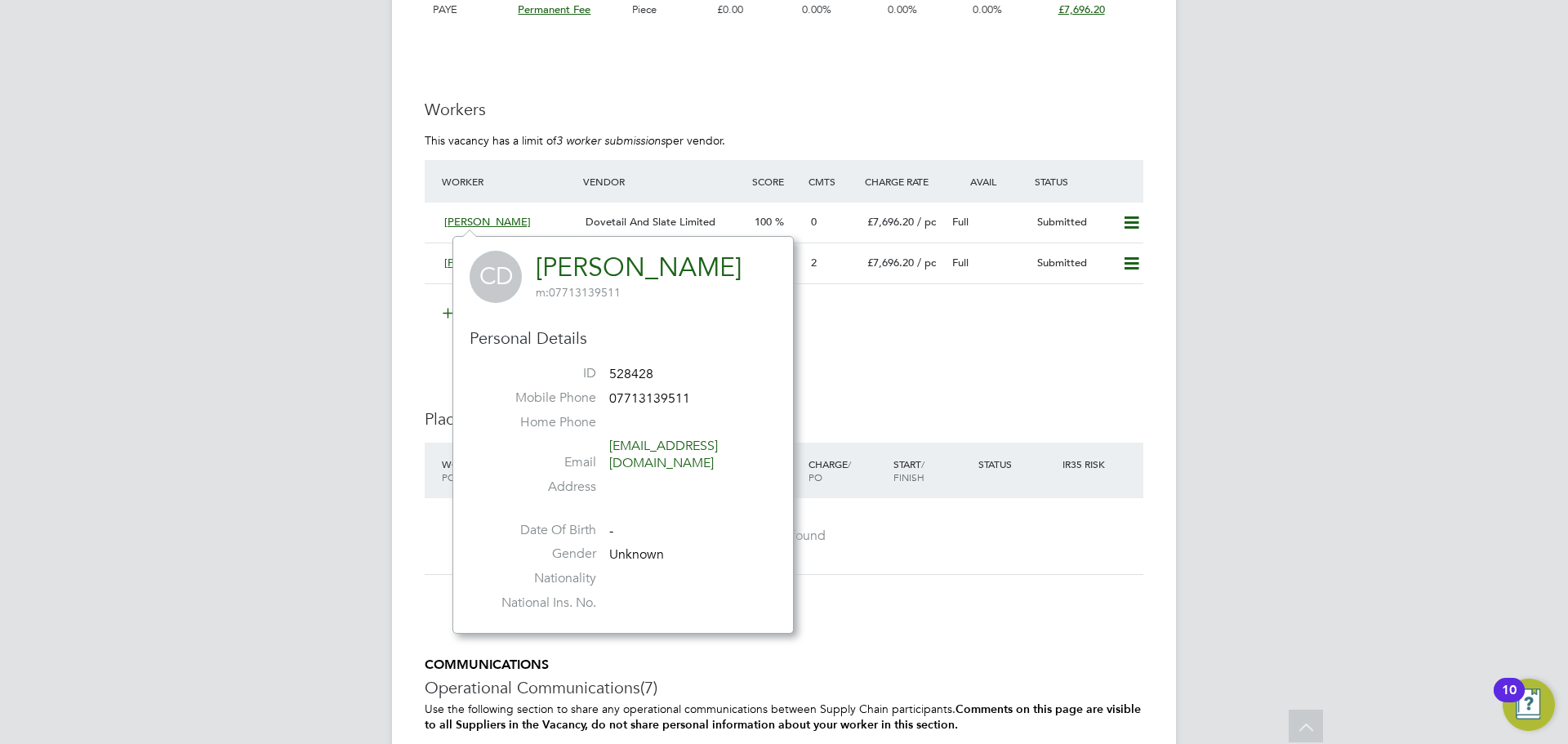
scroll to position [2285, 0]
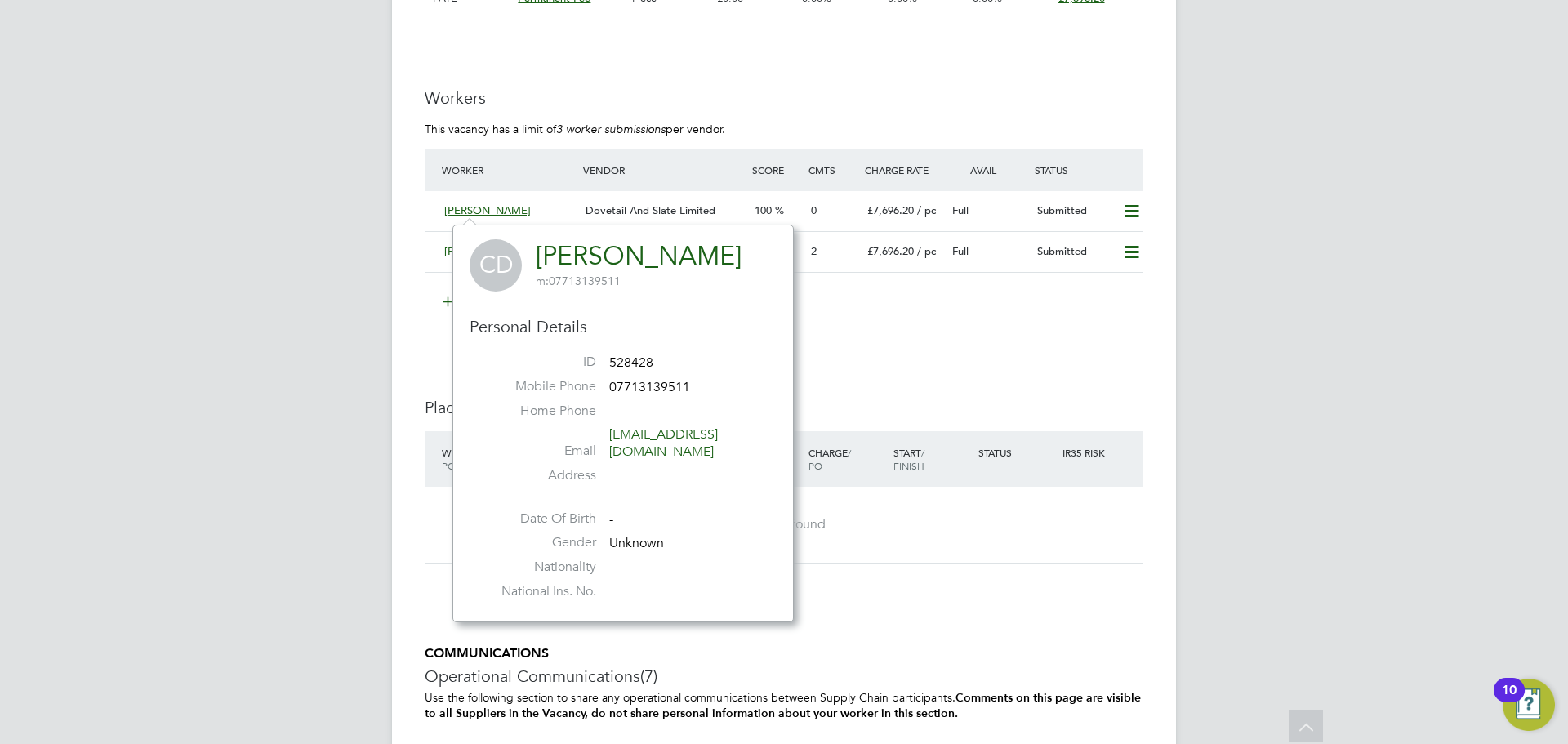
click at [923, 328] on li "Submit Worker" at bounding box center [784, 309] width 719 height 42
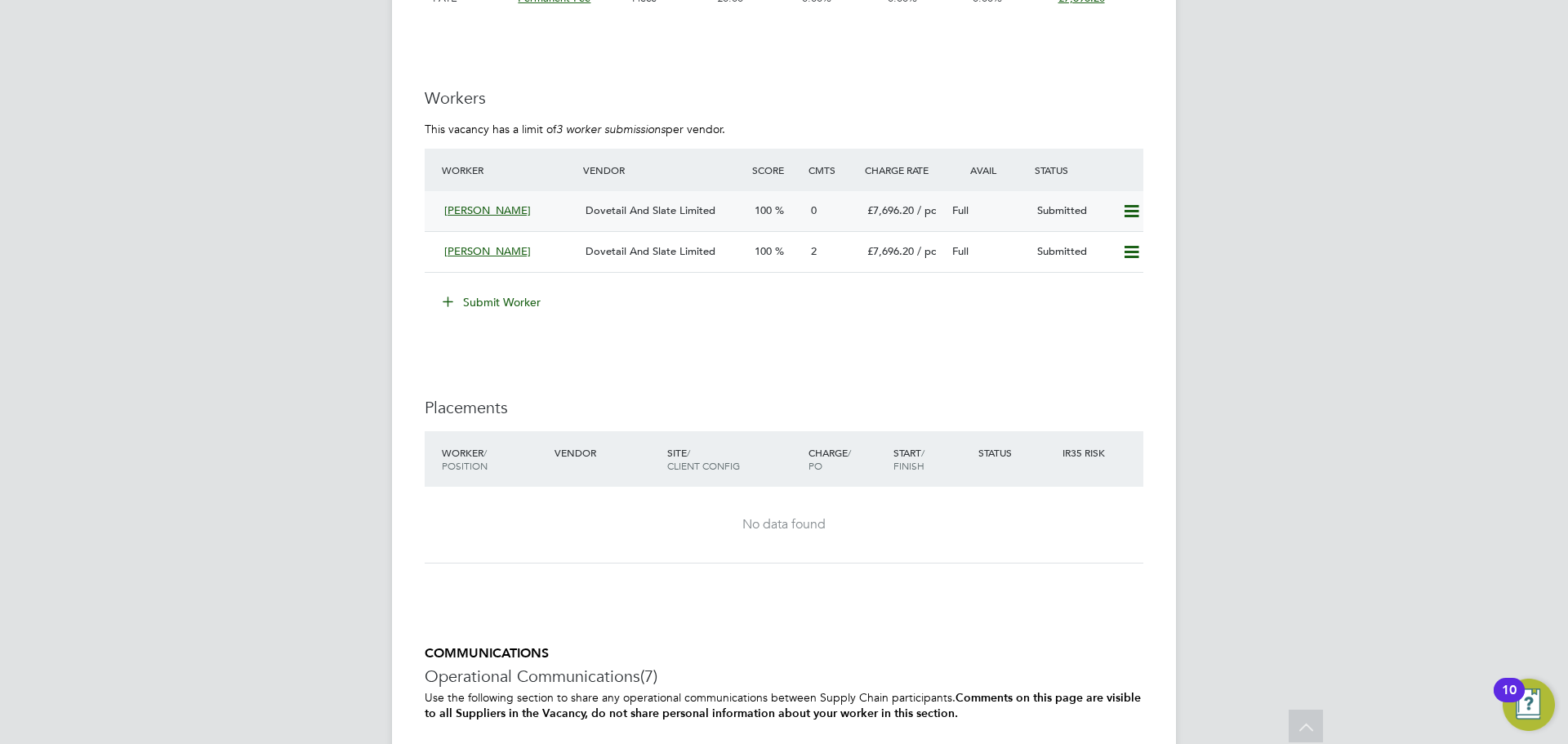
click at [481, 205] on span "[PERSON_NAME]" at bounding box center [487, 210] width 87 height 14
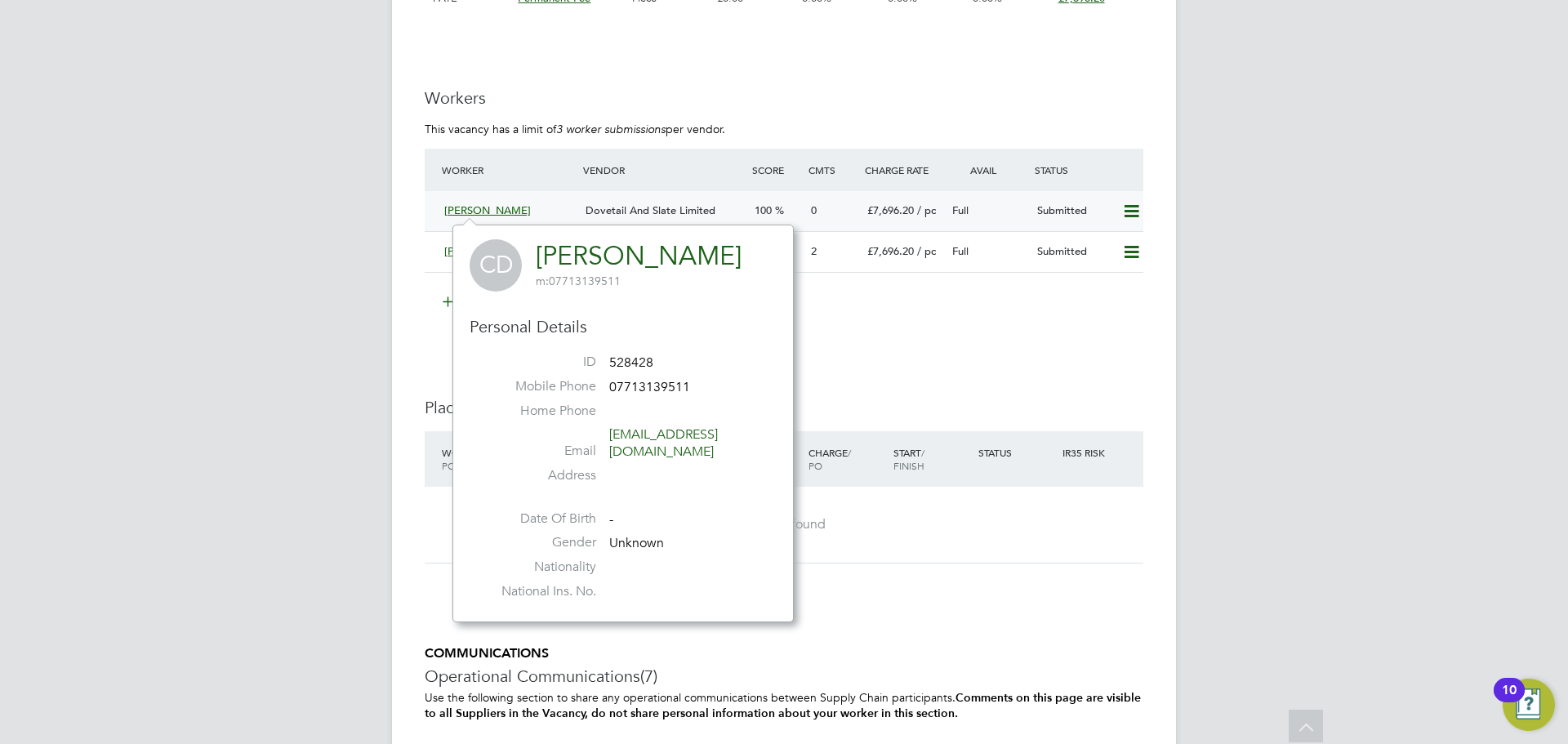
click at [492, 209] on span "[PERSON_NAME]" at bounding box center [487, 210] width 87 height 14
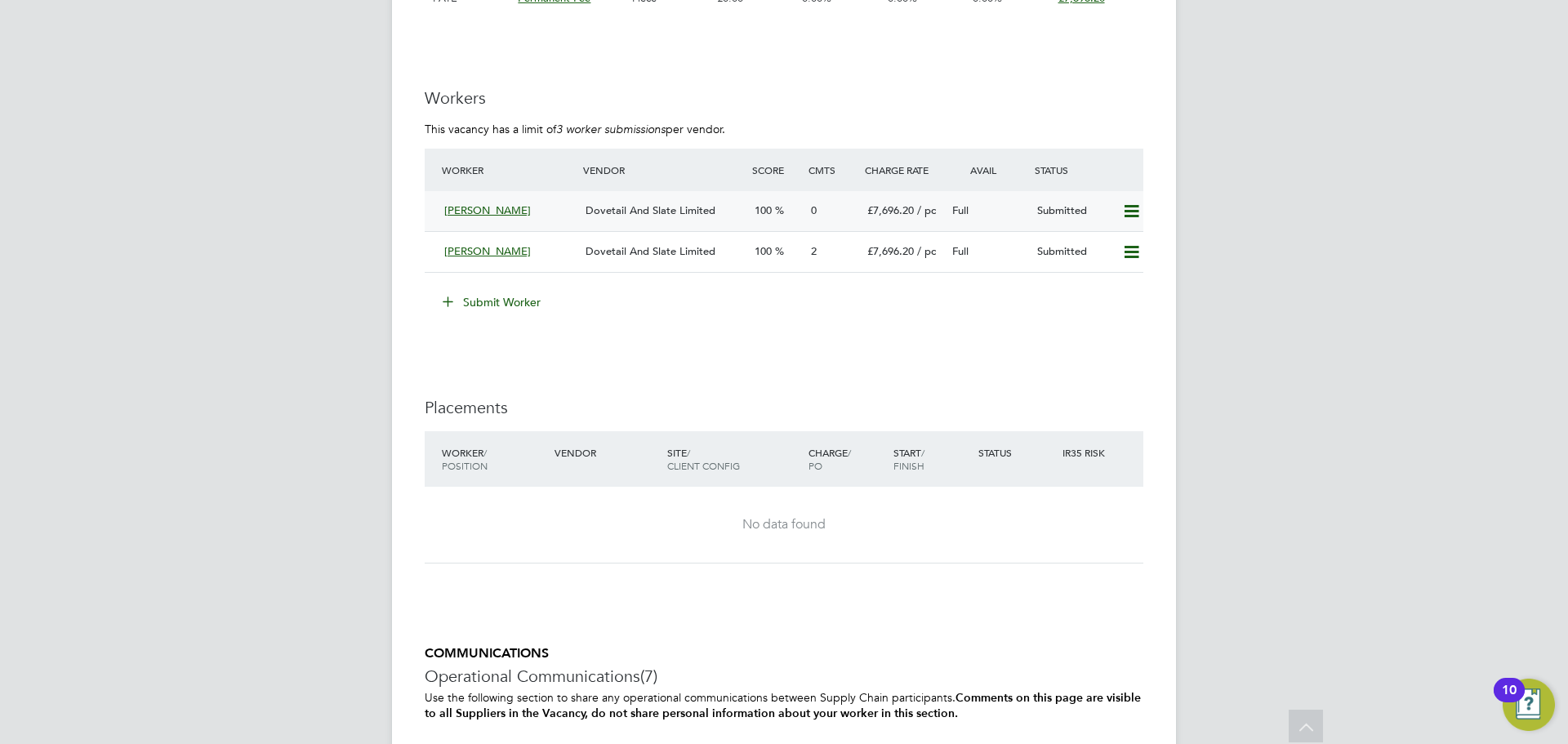
click at [492, 209] on span "[PERSON_NAME]" at bounding box center [487, 210] width 87 height 14
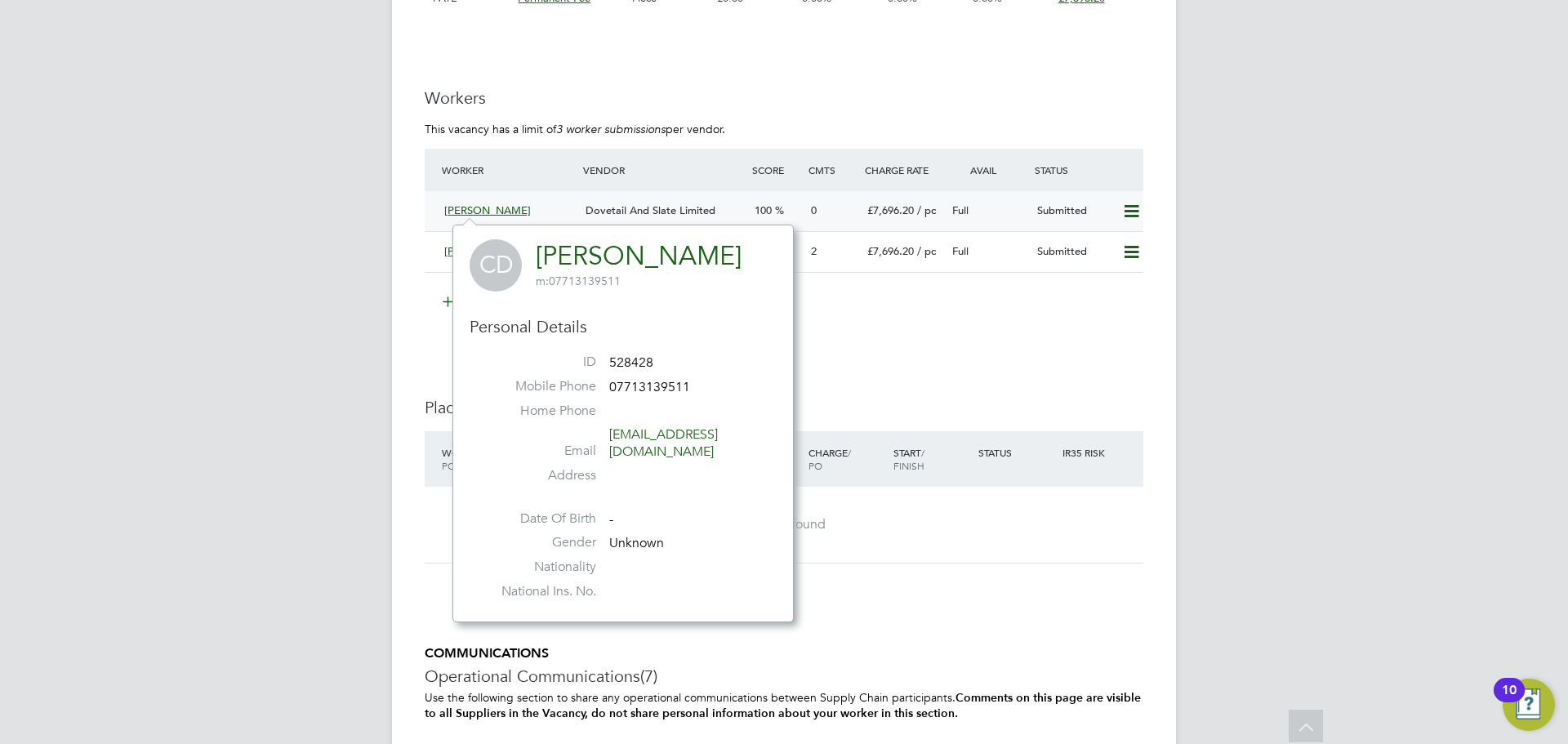
click at [632, 212] on span "Dovetail And Slate Limited" at bounding box center [650, 210] width 130 height 14
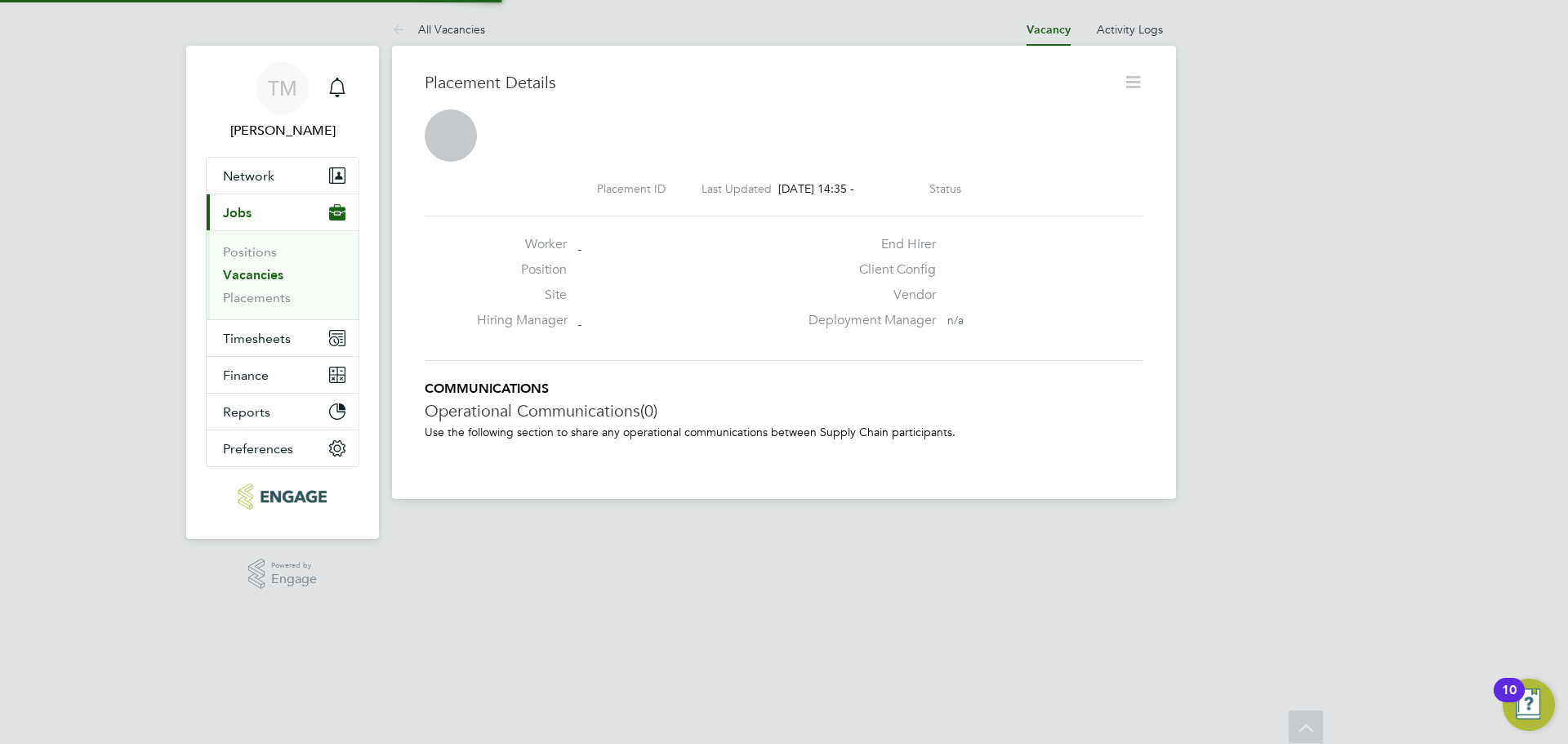
scroll to position [8, 8]
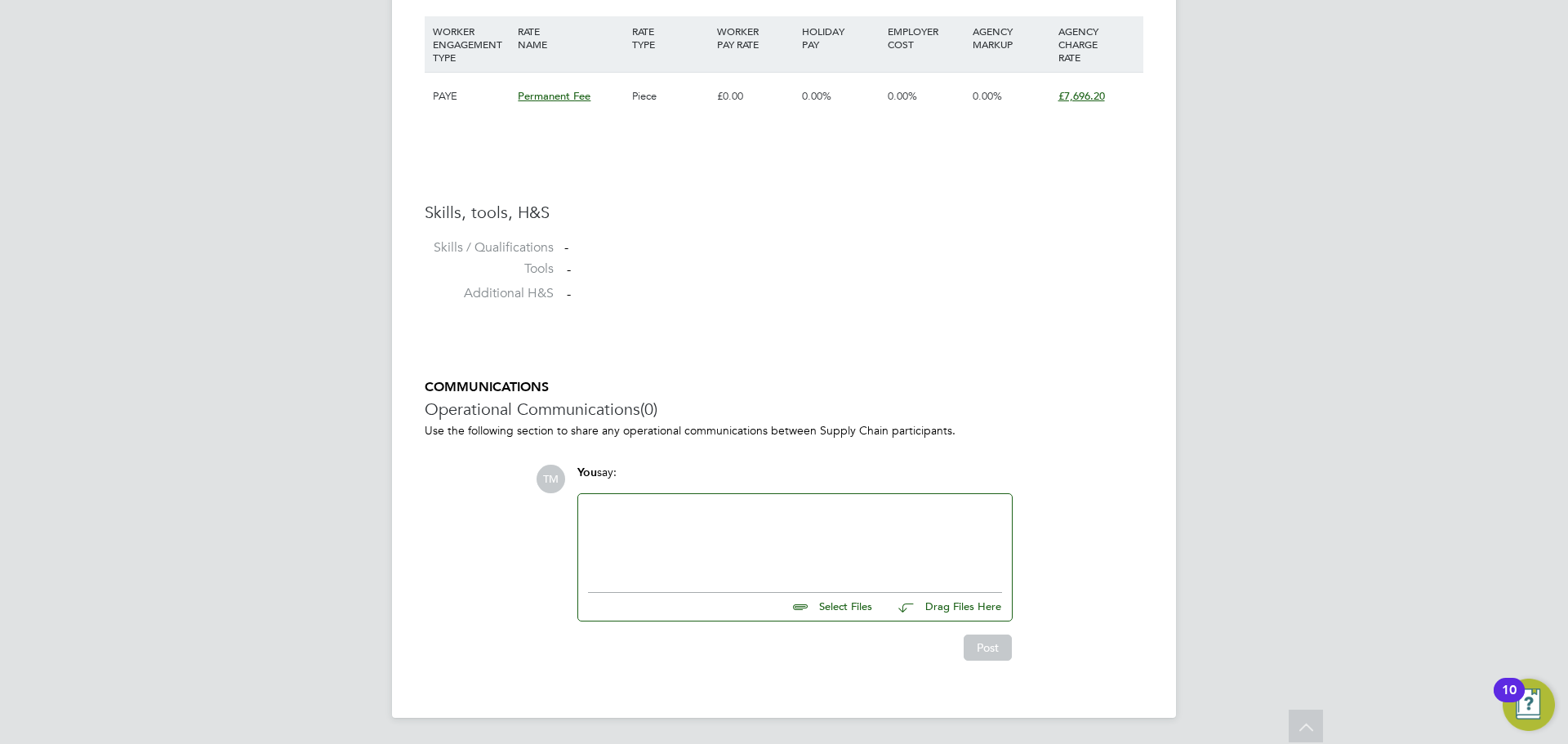
click at [837, 610] on input "file" at bounding box center [880, 604] width 245 height 23
type input "C:\fakepath\[PERSON_NAME] CV (1).docx"
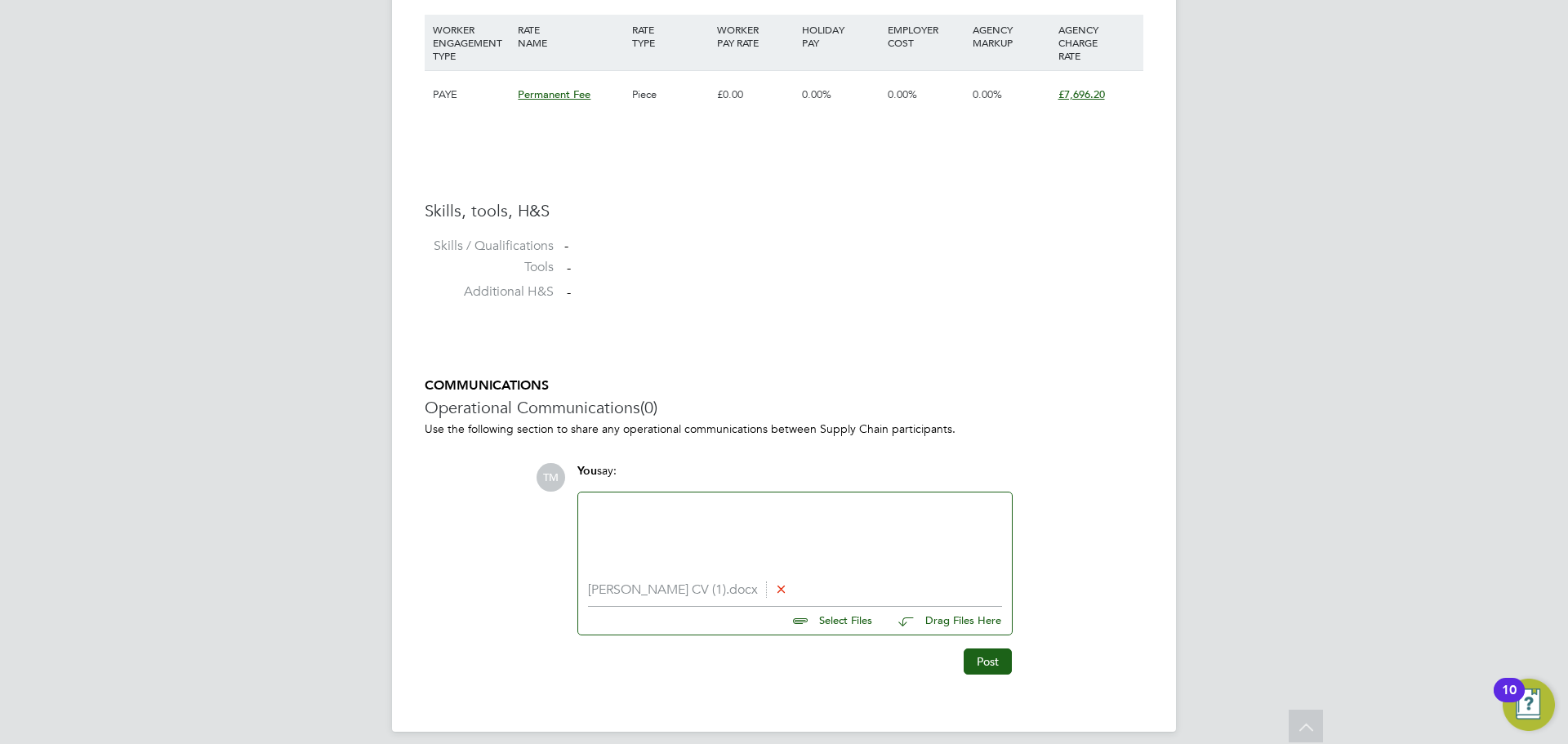
click at [653, 542] on div at bounding box center [795, 537] width 414 height 70
click at [965, 655] on button "Post" at bounding box center [988, 661] width 48 height 26
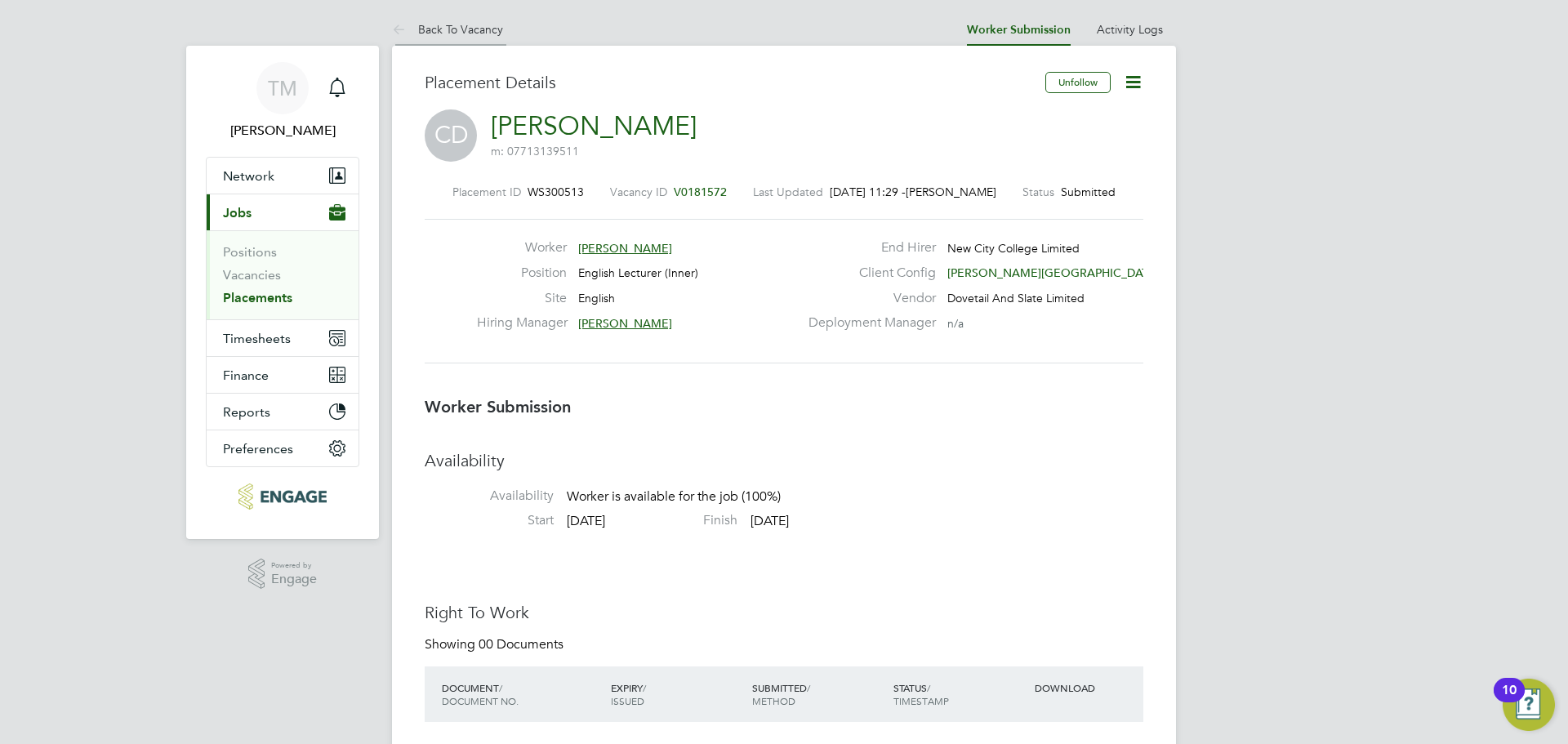
click at [432, 34] on link "Back To Vacancy" at bounding box center [448, 29] width 111 height 15
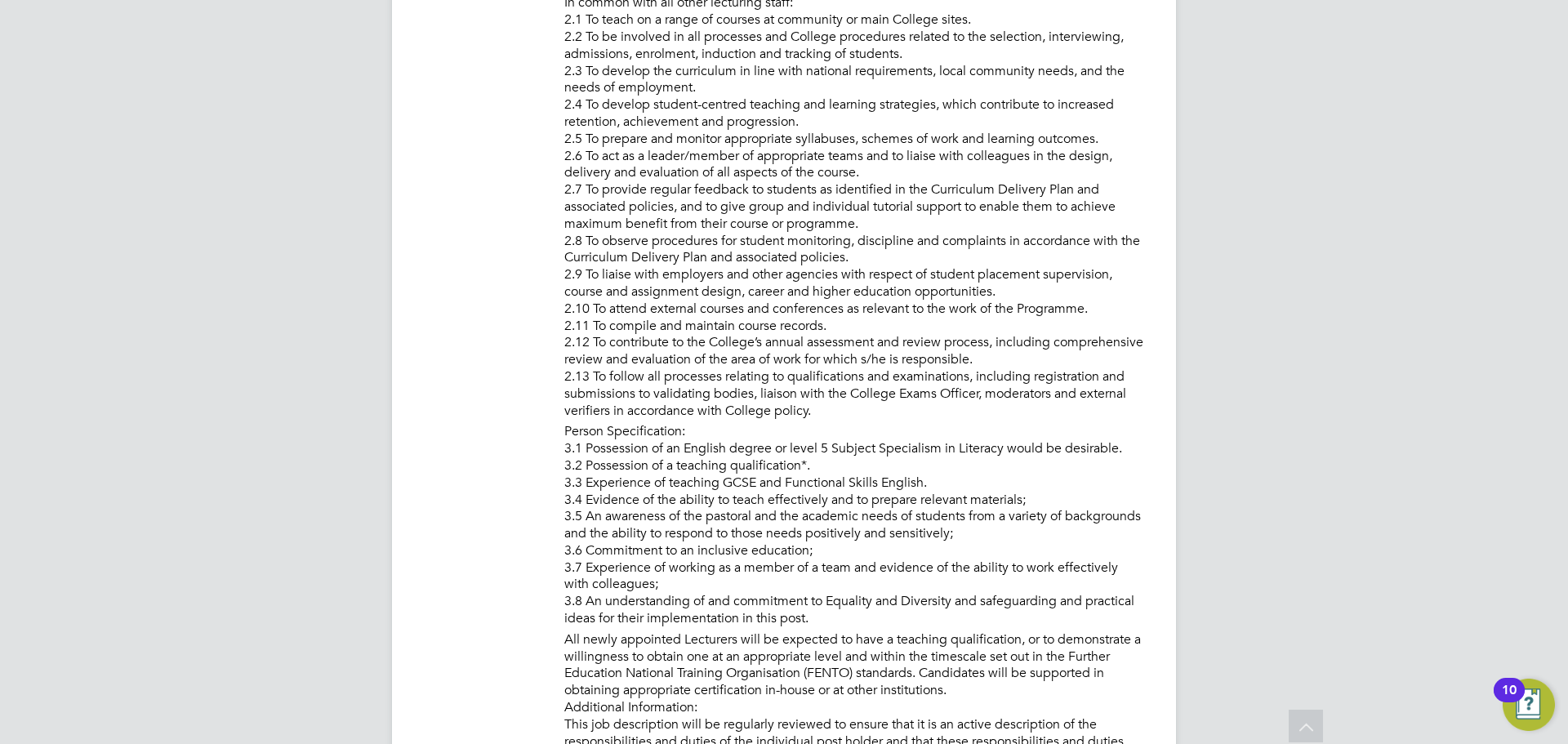
scroll to position [1714, 0]
